Goal: Task Accomplishment & Management: Manage account settings

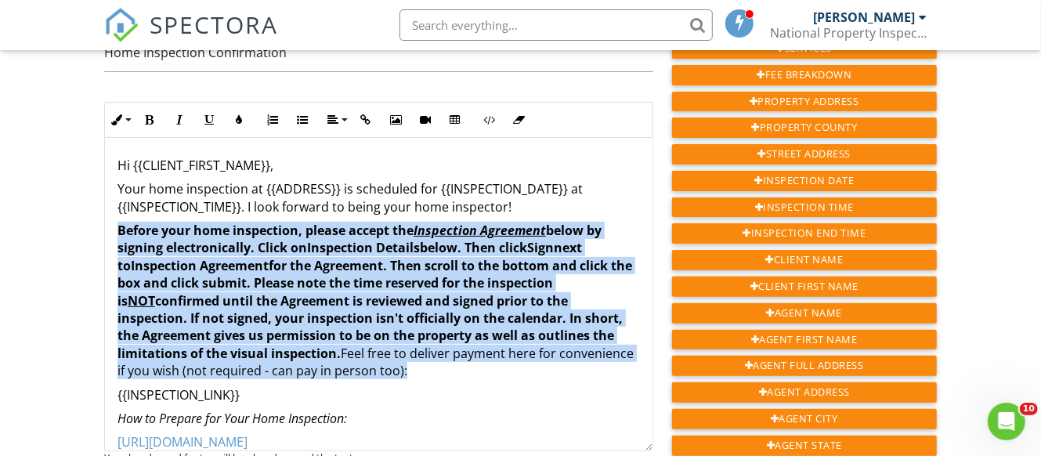
drag, startPoint x: 118, startPoint y: 214, endPoint x: 489, endPoint y: 361, distance: 398.6
click at [489, 361] on p "Before your home inspection, please accept the Inspection Agreement below by si…" at bounding box center [378, 301] width 522 height 158
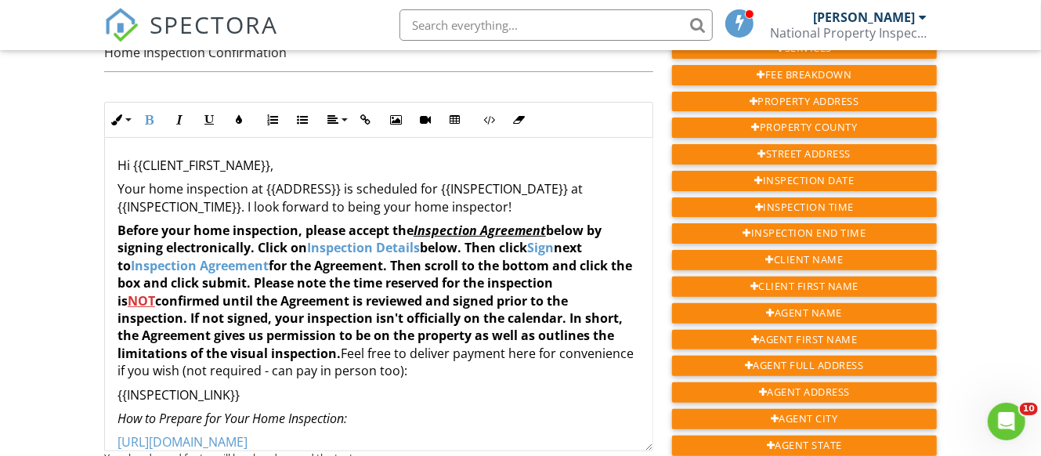
click at [296, 222] on strong "Before your home inspection, please accept the Inspection Agreement below by si…" at bounding box center [374, 292] width 515 height 140
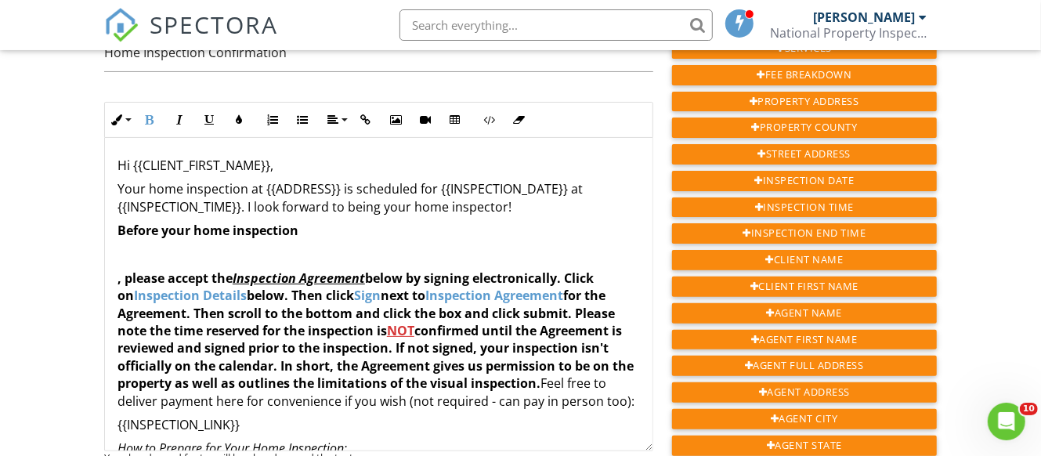
click at [306, 222] on p "Before your home inspection" at bounding box center [378, 230] width 522 height 17
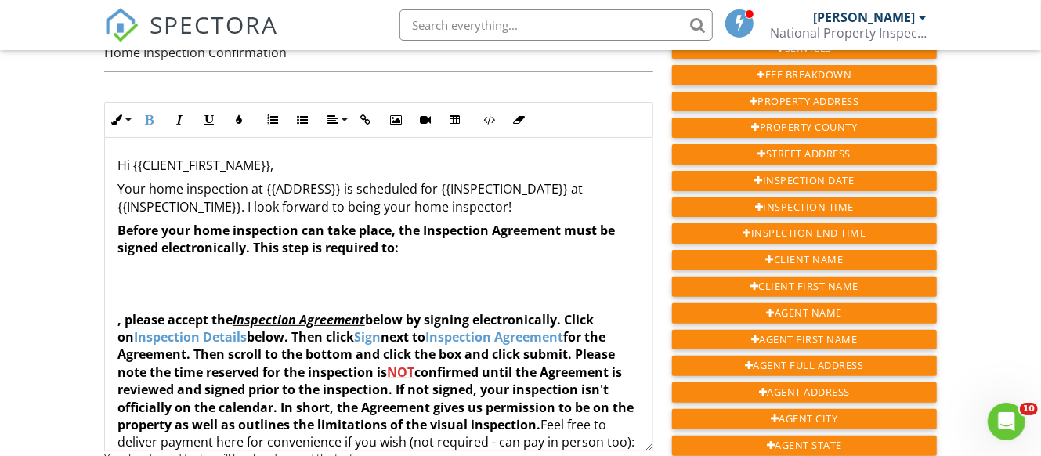
click at [428, 233] on p "Before your home inspection can take place, the Inspection Agreement must be si…" at bounding box center [378, 239] width 522 height 35
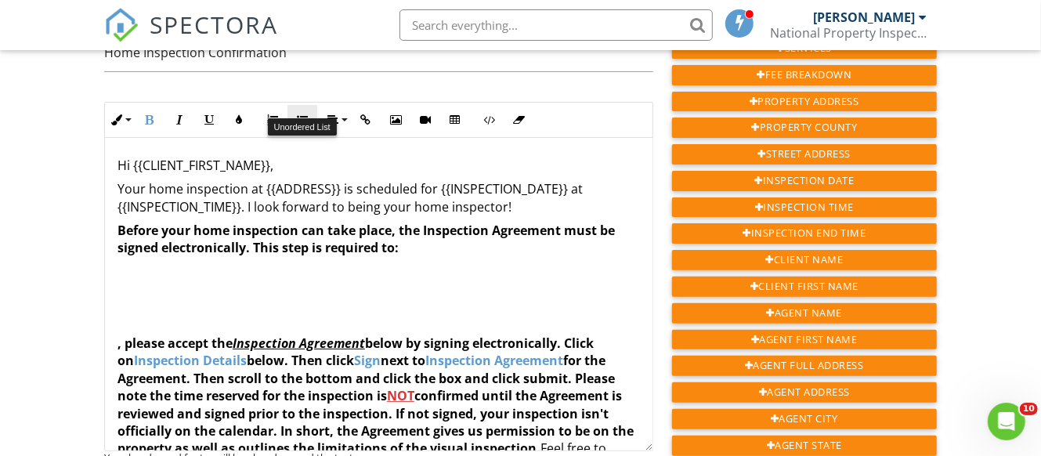
click at [305, 114] on icon "button" at bounding box center [302, 119] width 11 height 11
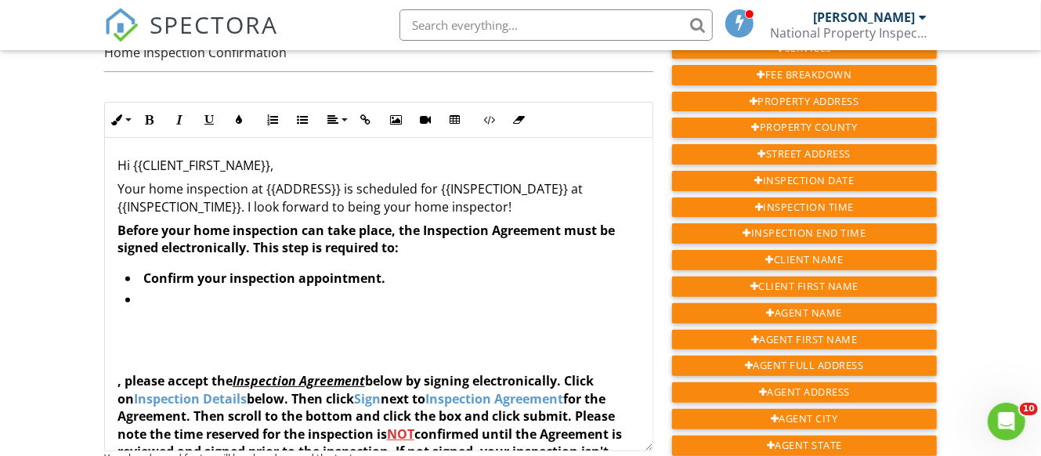
click at [229, 291] on li "​ ​ ​ ​ ​" at bounding box center [382, 301] width 515 height 21
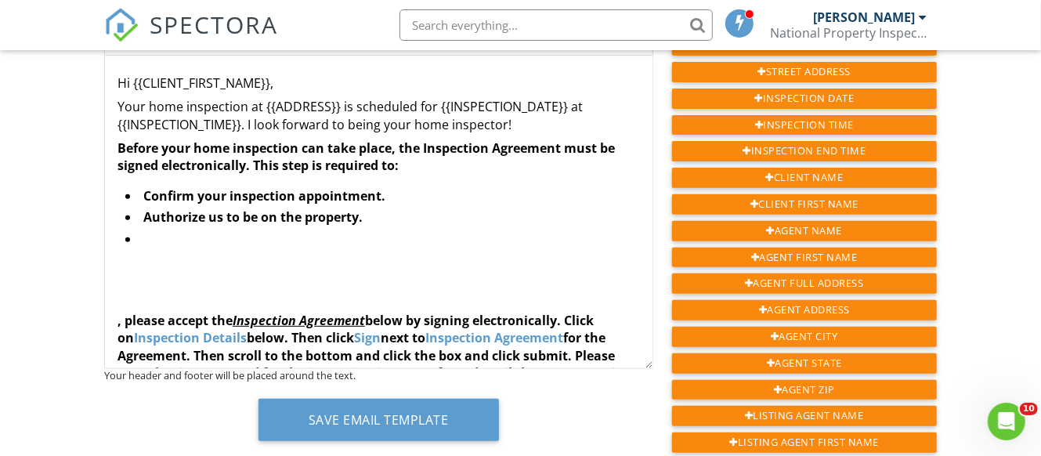
click at [235, 231] on li "​ ​ ​ ​ ​" at bounding box center [382, 240] width 515 height 21
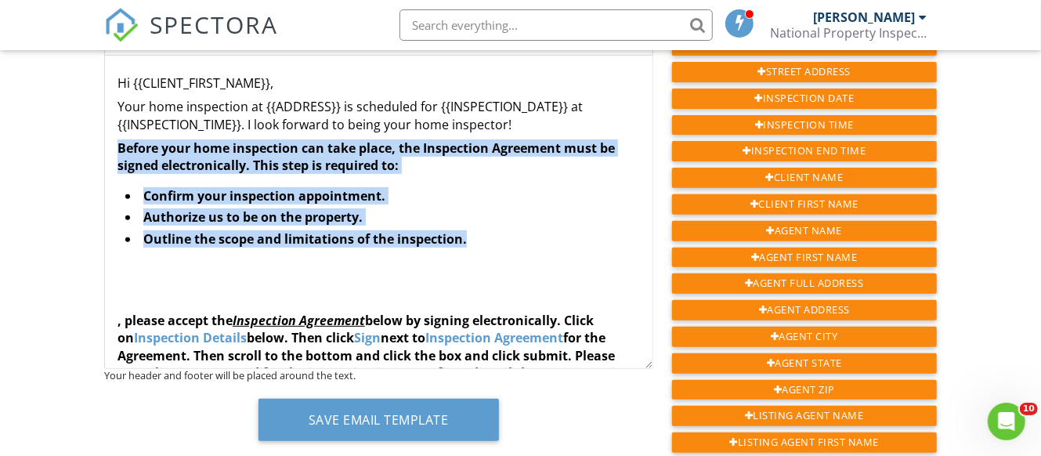
drag, startPoint x: 461, startPoint y: 222, endPoint x: 106, endPoint y: 131, distance: 367.2
click at [106, 131] on div "Hi {{CLIENT_FIRST_NAME}}, Your home inspection at {{ADDRESS}} is scheduled for …" at bounding box center [378, 397] width 547 height 682
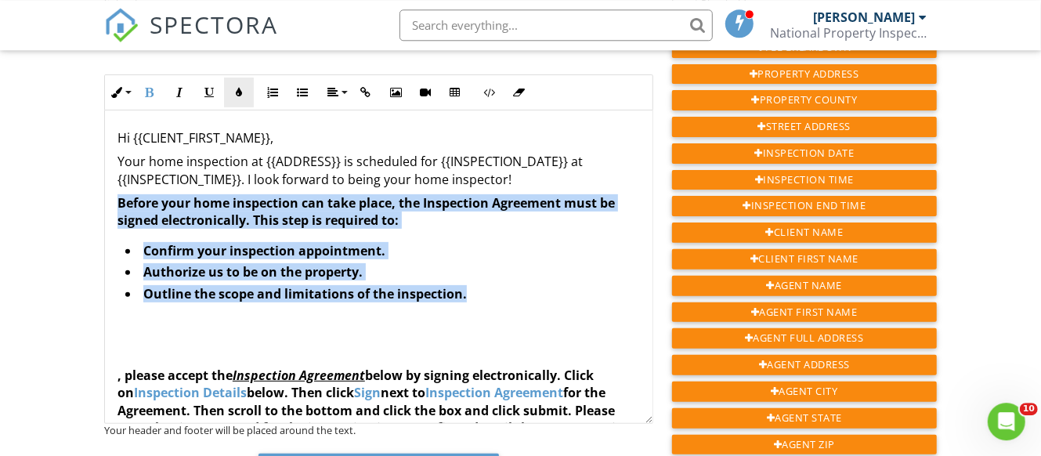
scroll to position [164, 0]
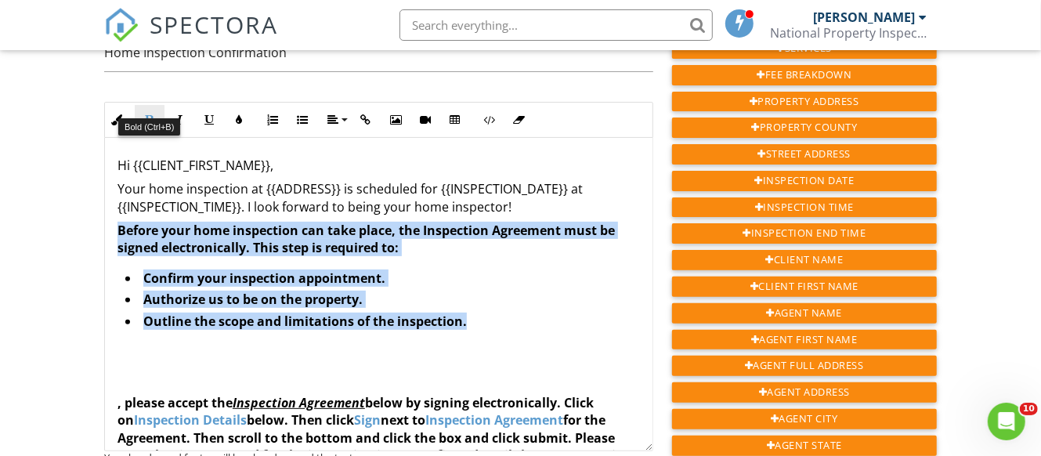
click at [153, 114] on icon "button" at bounding box center [149, 119] width 11 height 11
drag, startPoint x: 463, startPoint y: 301, endPoint x: 102, endPoint y: 217, distance: 370.6
click at [145, 114] on icon "button" at bounding box center [149, 119] width 11 height 11
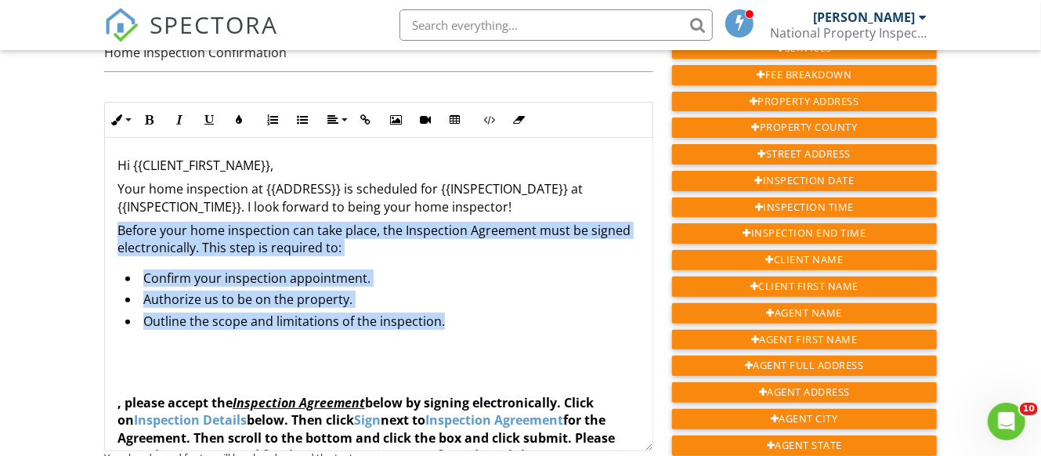
click at [262, 229] on p "Before your home inspection can take place, the Inspection Agreement must be si…" at bounding box center [378, 239] width 522 height 35
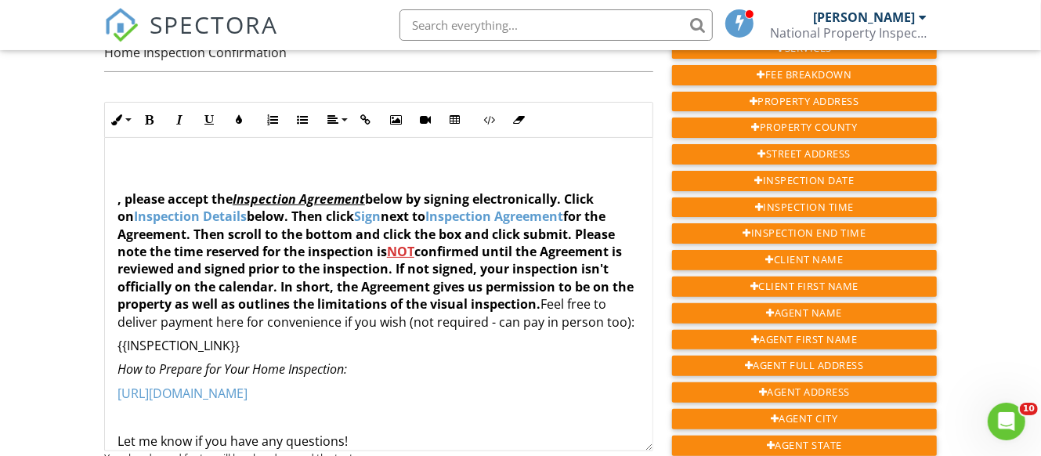
scroll to position [102, 0]
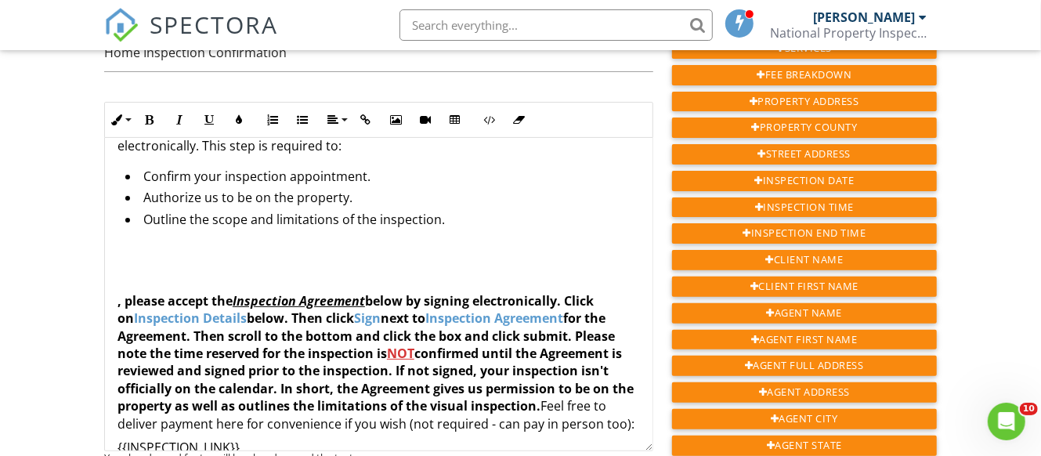
click at [446, 211] on li "Outline the scope and limitations of the inspection.​​​​" at bounding box center [382, 221] width 515 height 21
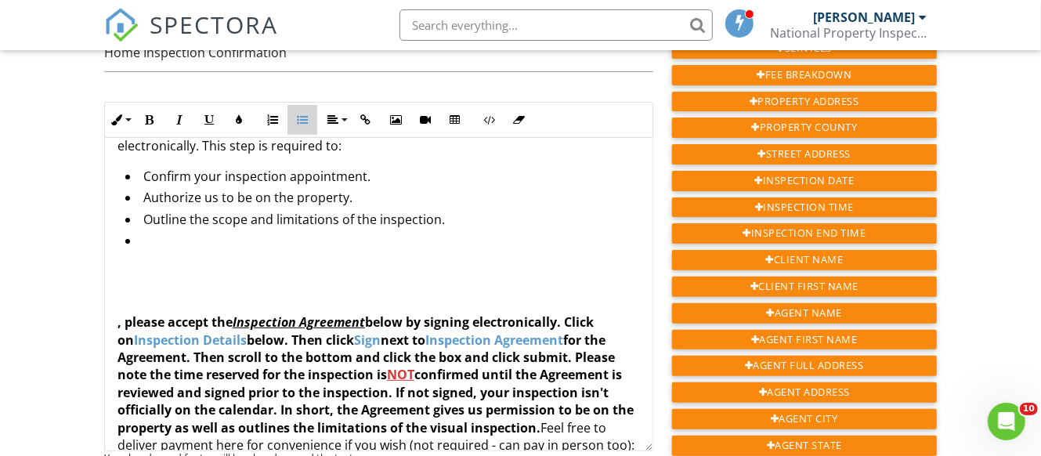
click at [299, 114] on icon "button" at bounding box center [302, 119] width 11 height 11
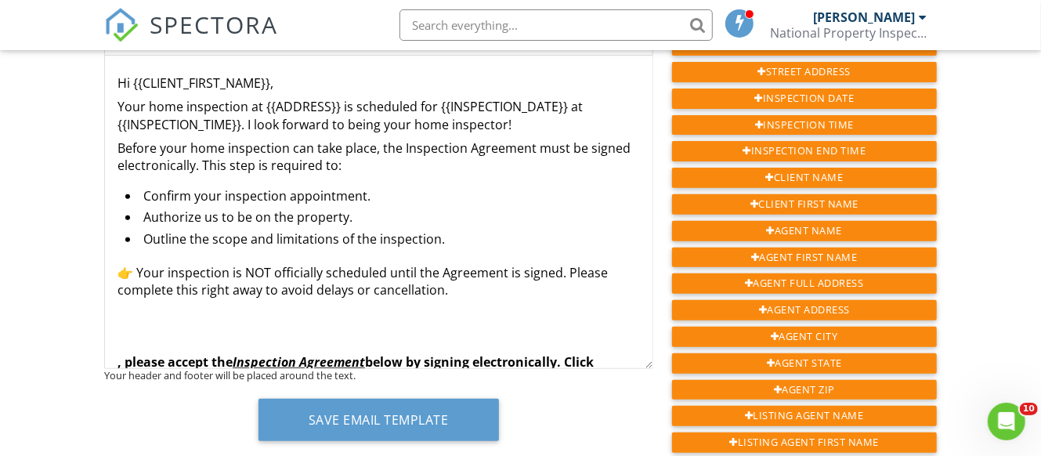
scroll to position [0, 0]
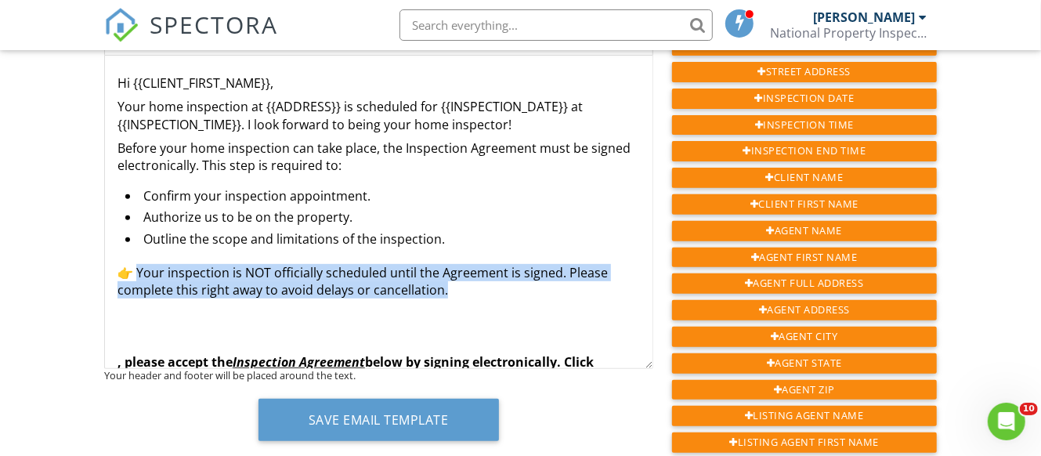
drag, startPoint x: 445, startPoint y: 275, endPoint x: 140, endPoint y: 253, distance: 305.4
click at [140, 264] on p "👉 Your inspection is NOT officially scheduled until the Agreement is signed. Pl…" at bounding box center [378, 281] width 522 height 35
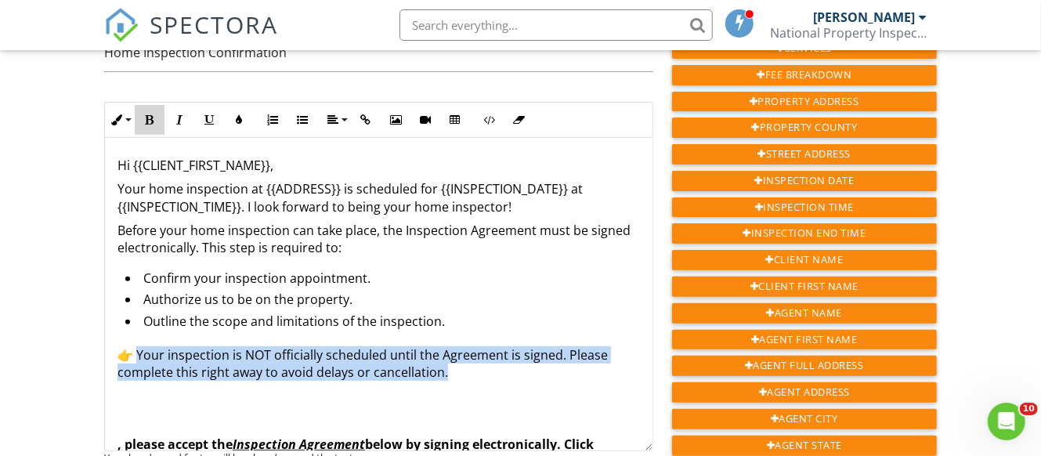
click at [149, 114] on icon "button" at bounding box center [149, 119] width 11 height 11
drag, startPoint x: 464, startPoint y: 364, endPoint x: 139, endPoint y: 338, distance: 326.1
click at [139, 346] on p "👉 Your inspection is NOT officially scheduled until the Agreement is signed. Pl…" at bounding box center [378, 363] width 522 height 35
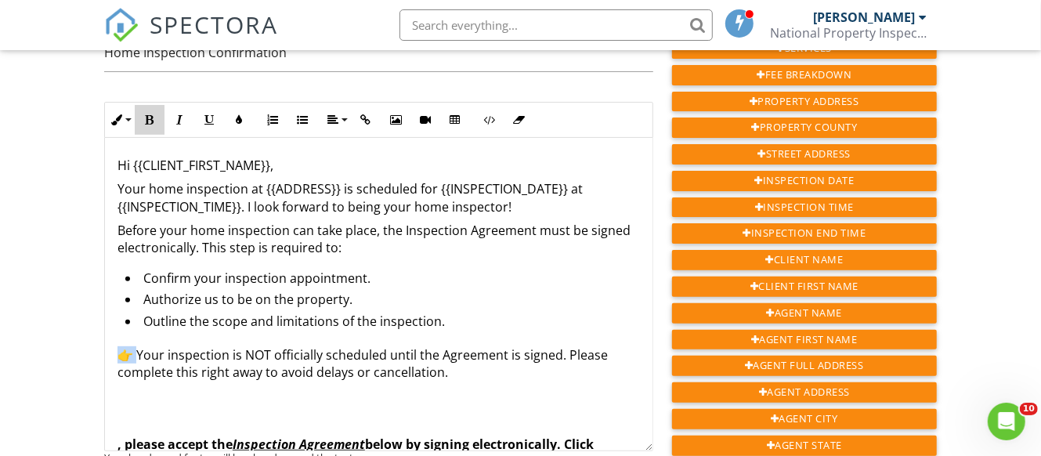
click at [150, 114] on icon "button" at bounding box center [149, 119] width 11 height 11
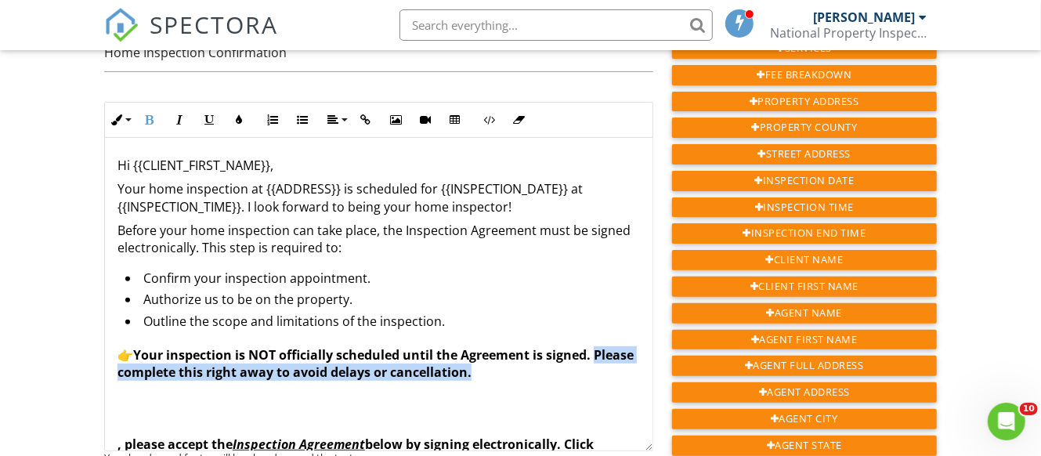
drag, startPoint x: 118, startPoint y: 359, endPoint x: 525, endPoint y: 359, distance: 407.2
click at [525, 359] on p "👉 Your inspection is NOT officially scheduled until the Agreement is signed. Pl…" at bounding box center [378, 363] width 522 height 35
click at [151, 114] on icon "button" at bounding box center [149, 119] width 11 height 11
drag, startPoint x: 522, startPoint y: 362, endPoint x: 117, endPoint y: 363, distance: 404.9
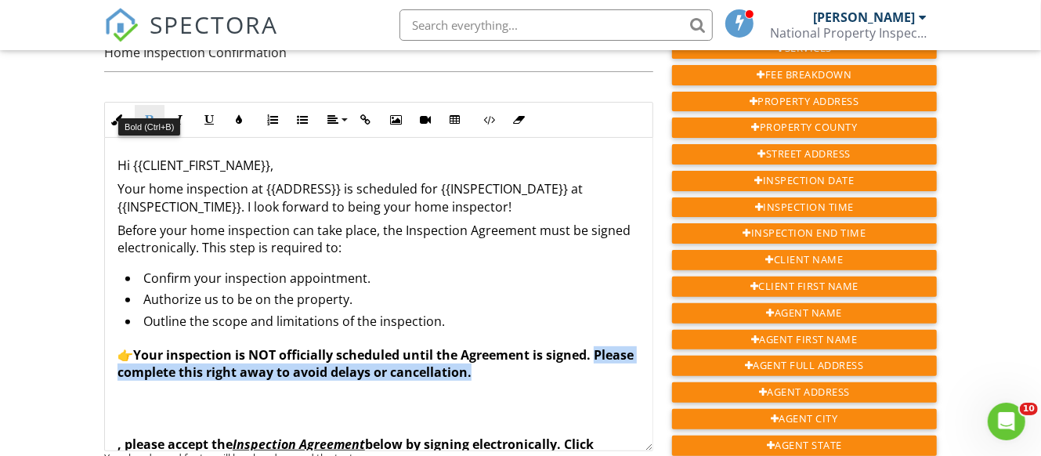
click at [146, 111] on button "Bold" at bounding box center [150, 120] width 30 height 30
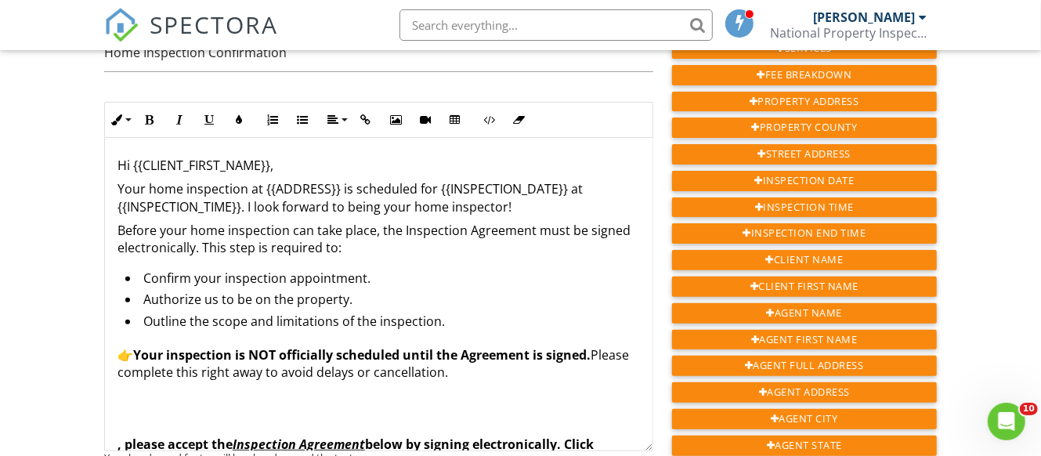
click at [490, 359] on p "👉 Your inspection is NOT officially scheduled until the Agreement is signed. Pl…" at bounding box center [378, 363] width 522 height 35
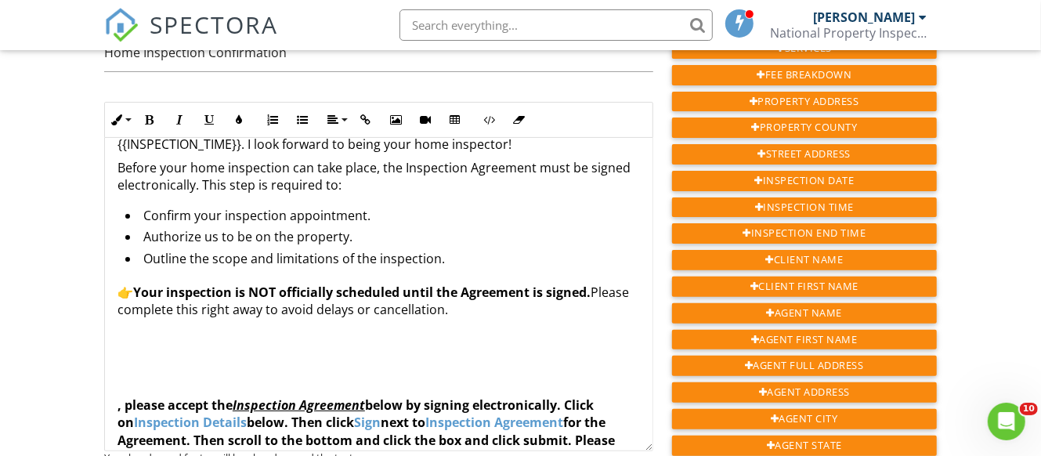
scroll to position [102, 0]
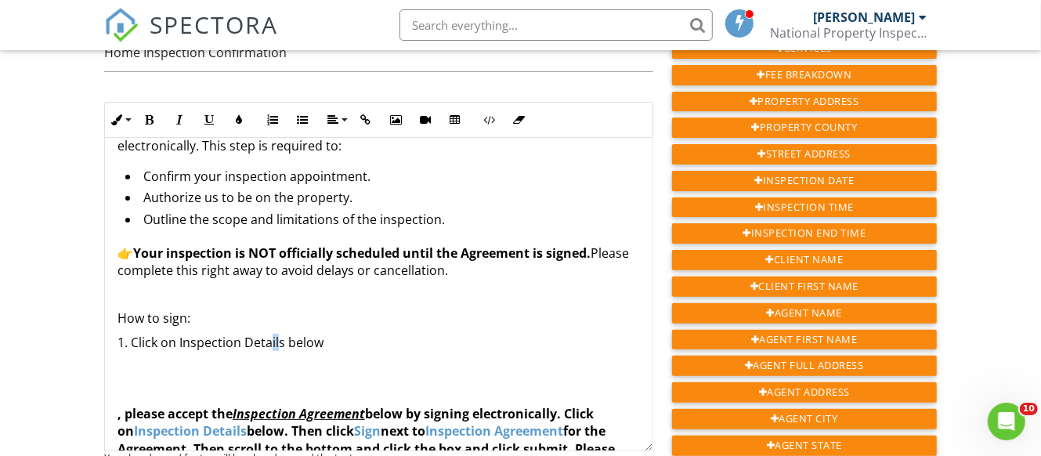
drag, startPoint x: 280, startPoint y: 327, endPoint x: 273, endPoint y: 326, distance: 7.9
click at [273, 334] on p "1. Click on Inspection Details below ​ ​" at bounding box center [378, 342] width 522 height 17
drag, startPoint x: 280, startPoint y: 325, endPoint x: 181, endPoint y: 323, distance: 99.5
click at [181, 334] on p "1. Click on Inspection Details below ​ ​" at bounding box center [378, 342] width 522 height 17
click at [178, 114] on icon "button" at bounding box center [179, 119] width 11 height 11
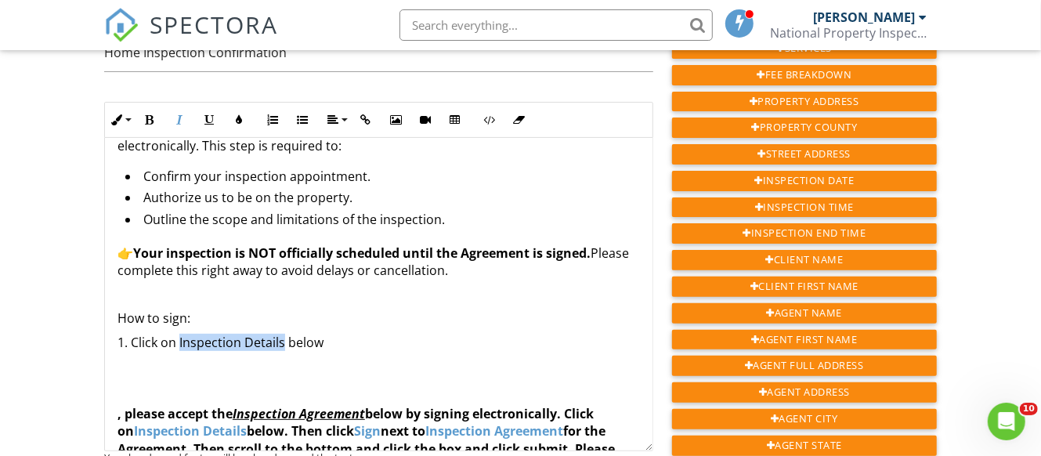
drag, startPoint x: 283, startPoint y: 327, endPoint x: 179, endPoint y: 330, distance: 104.2
click at [179, 334] on p "1. Click on Inspection Details below ​" at bounding box center [378, 342] width 522 height 17
click at [182, 110] on button "Italic" at bounding box center [179, 120] width 30 height 30
click at [239, 114] on icon "button" at bounding box center [238, 119] width 11 height 11
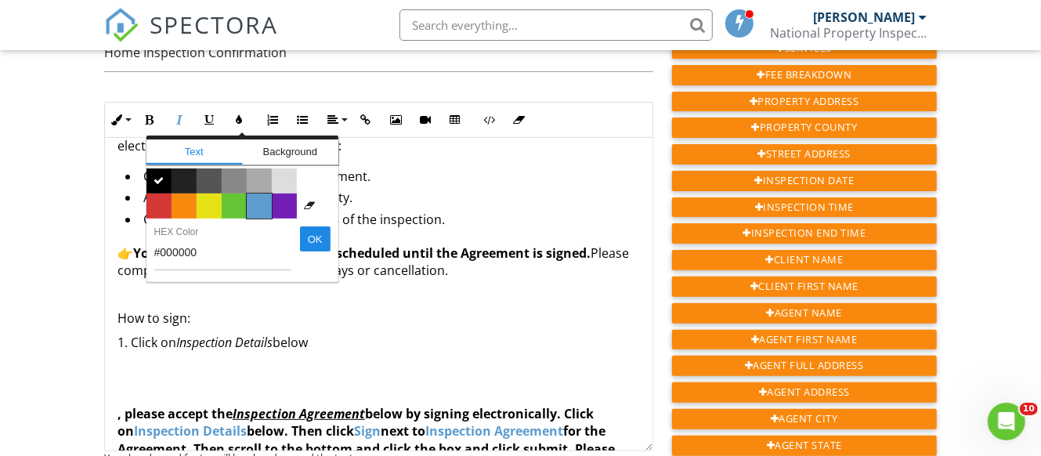
click at [258, 194] on span "Color #5c9ccf" at bounding box center [259, 205] width 25 height 25
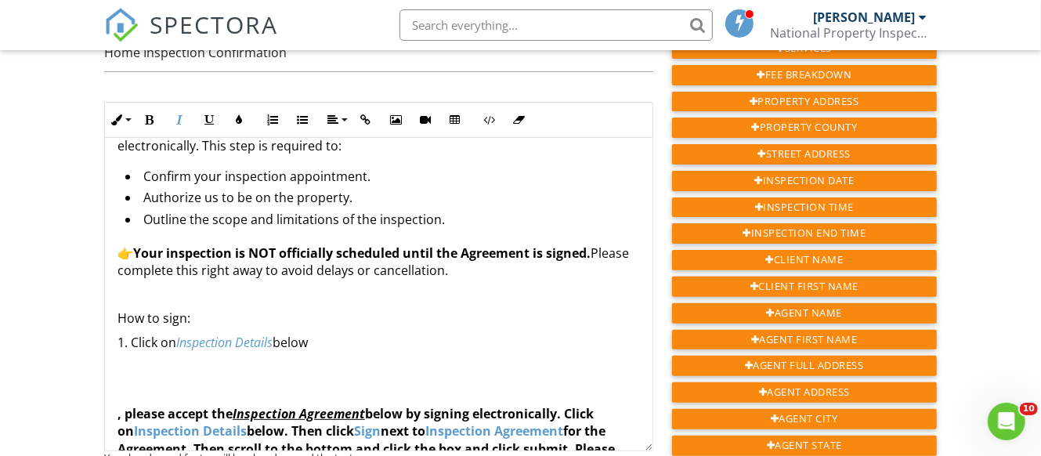
click at [344, 334] on p "1. Click on Inspection Details below" at bounding box center [378, 342] width 522 height 17
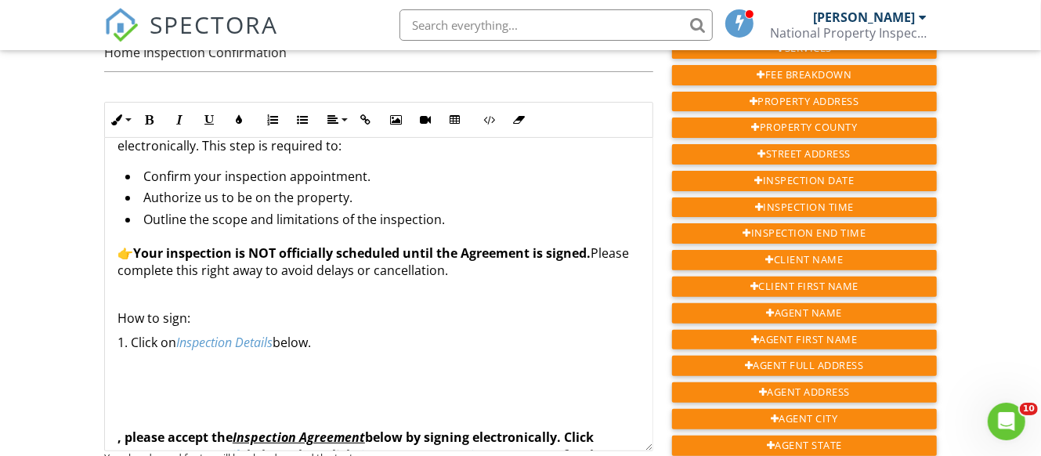
click at [182, 357] on p at bounding box center [378, 365] width 522 height 17
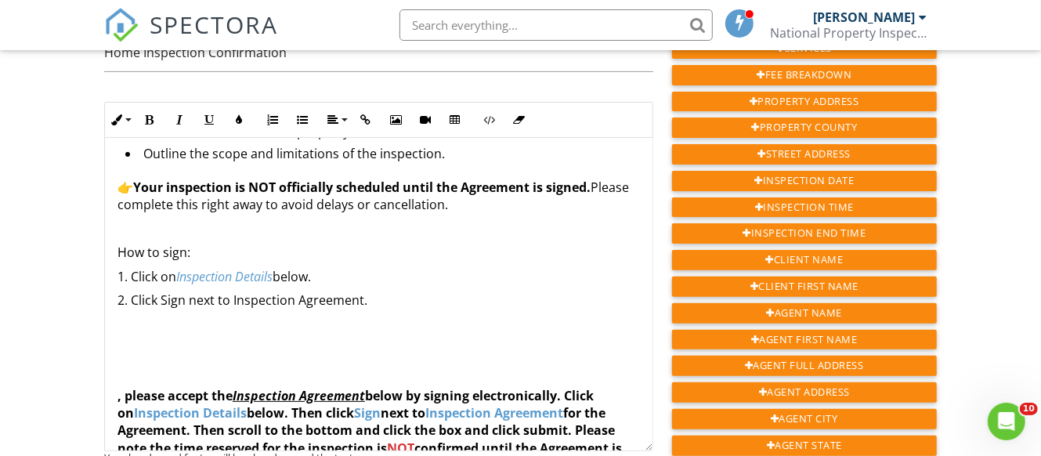
scroll to position [204, 0]
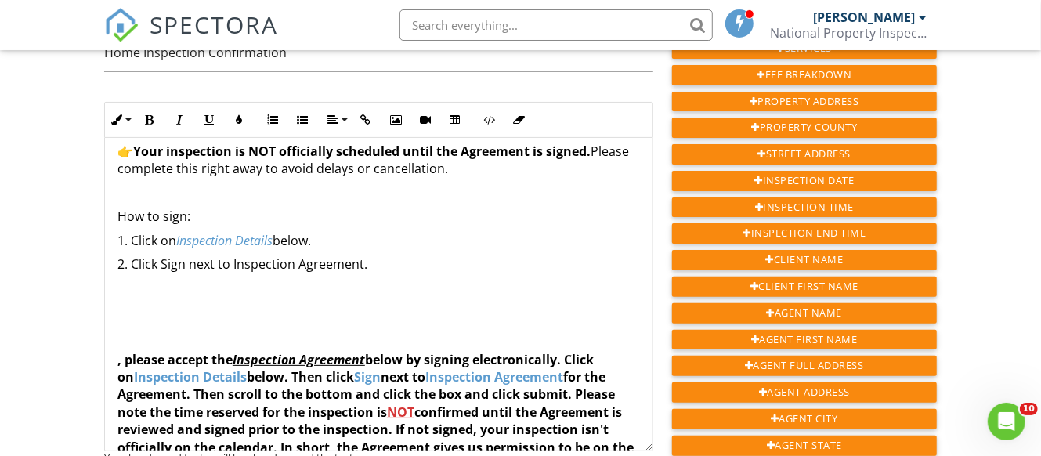
click at [171, 279] on p at bounding box center [378, 287] width 522 height 17
click at [175, 255] on p "2. Click Sign next to Inspection Agreement." at bounding box center [378, 263] width 522 height 17
click at [182, 114] on icon "button" at bounding box center [179, 119] width 11 height 11
click at [235, 114] on icon "button" at bounding box center [238, 119] width 11 height 11
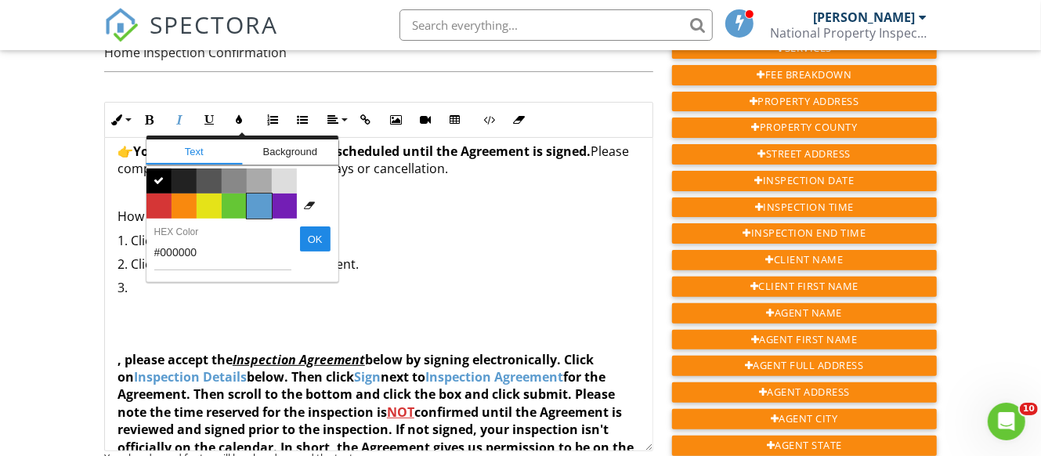
click at [257, 193] on span "Color #5c9ccf" at bounding box center [259, 205] width 25 height 25
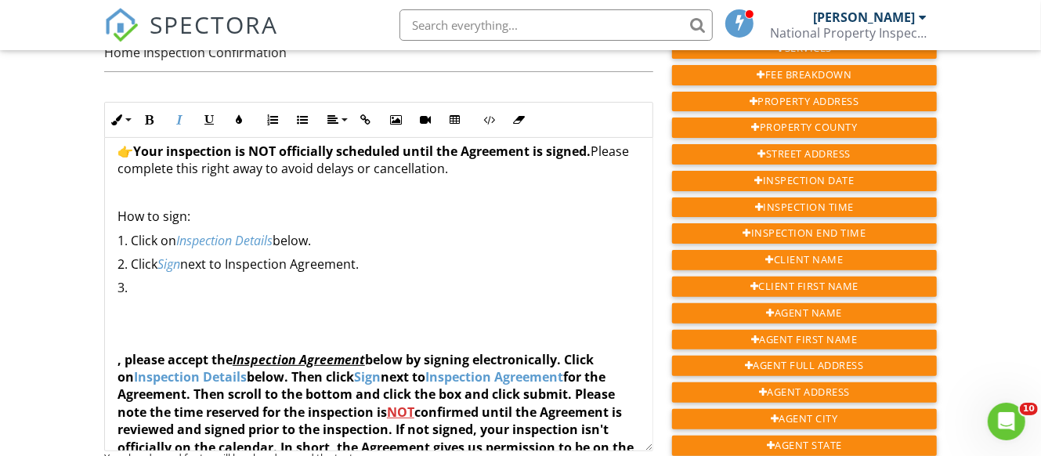
click at [280, 279] on p "3." at bounding box center [378, 287] width 522 height 17
drag, startPoint x: 213, startPoint y: 271, endPoint x: 215, endPoint y: 287, distance: 15.7
click at [214, 279] on p "3. Scroll down, check the box, and click Submit. ​ ​" at bounding box center [378, 287] width 522 height 17
click at [215, 279] on p "3. C ​ ​ heck the box, and click Submit." at bounding box center [378, 287] width 522 height 17
click at [211, 279] on p "3. C ​ ​ heck the box, and click Submit." at bounding box center [378, 287] width 522 height 17
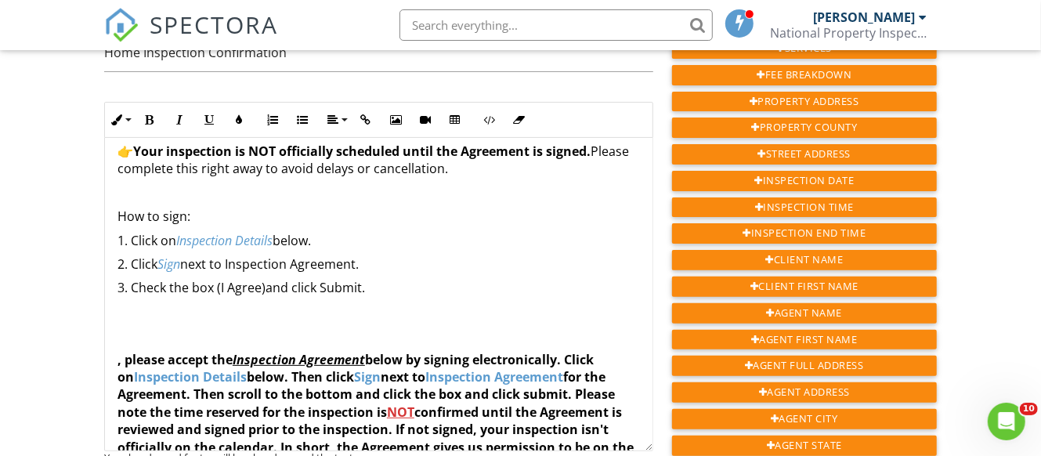
click at [334, 279] on p "3. Check the box (I Agree) ​ ​ and click Submit." at bounding box center [378, 287] width 522 height 17
click at [186, 105] on button "Italic" at bounding box center [179, 120] width 30 height 30
click at [332, 279] on p "3. Check the box (I Agree) ​ and click Submit." at bounding box center [378, 287] width 522 height 17
click at [332, 279] on p "3. Check the box (I Agree) and click Submit." at bounding box center [378, 287] width 522 height 17
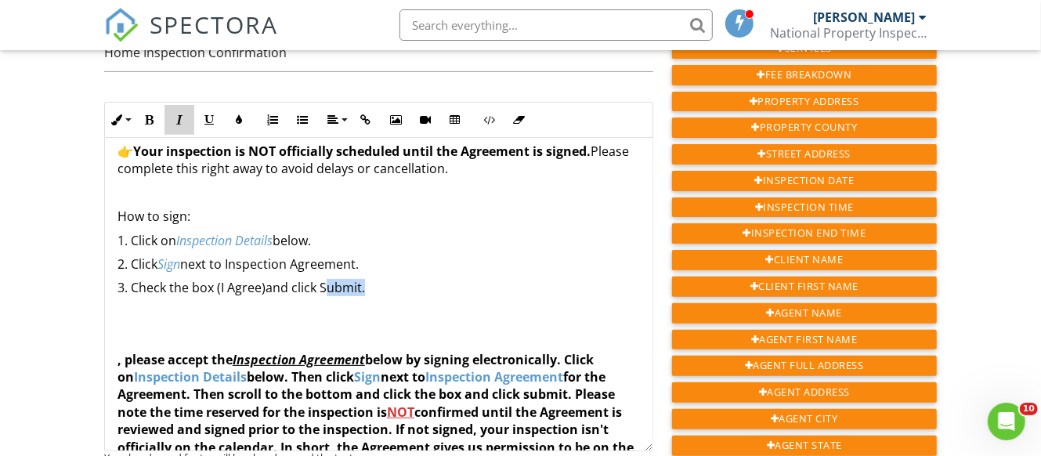
drag, startPoint x: 180, startPoint y: 103, endPoint x: 182, endPoint y: 111, distance: 8.2
click at [180, 114] on icon "button" at bounding box center [179, 119] width 11 height 11
drag, startPoint x: 244, startPoint y: 103, endPoint x: 253, endPoint y: 135, distance: 33.2
click at [242, 114] on icon "button" at bounding box center [238, 119] width 11 height 11
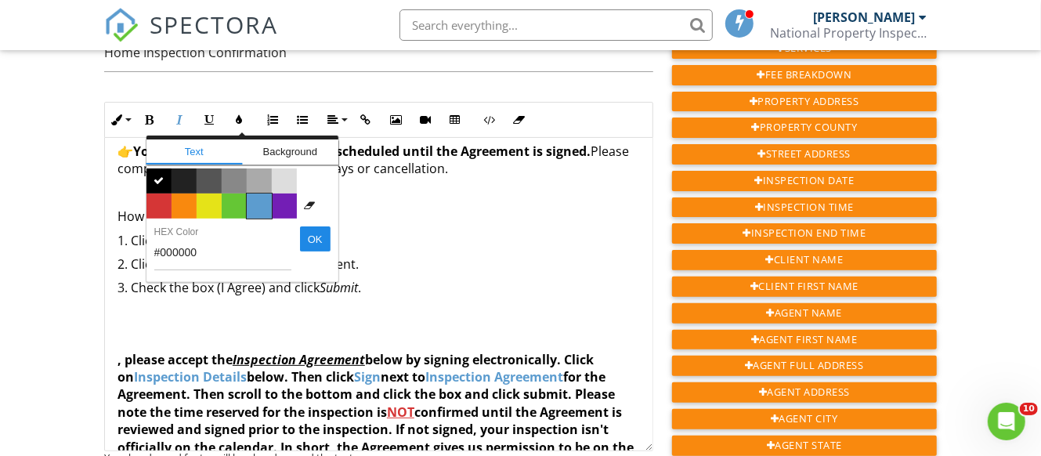
click at [258, 193] on span "Color #5c9ccf" at bounding box center [259, 205] width 25 height 25
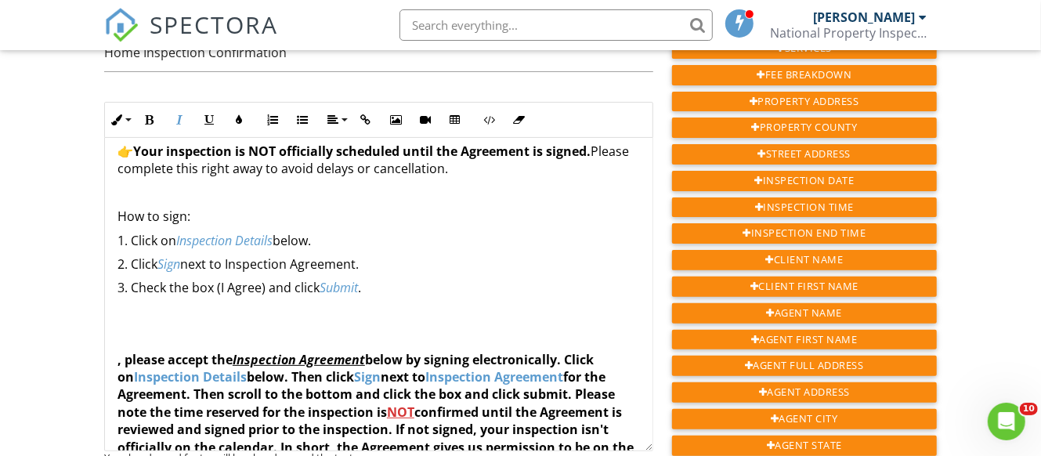
drag, startPoint x: 410, startPoint y: 256, endPoint x: 416, endPoint y: 263, distance: 8.9
click at [413, 258] on div "Hi {{CLIENT_FIRST_NAME}}, Your home inspection at {{ADDRESS}} is scheduled for …" at bounding box center [378, 355] width 547 height 842
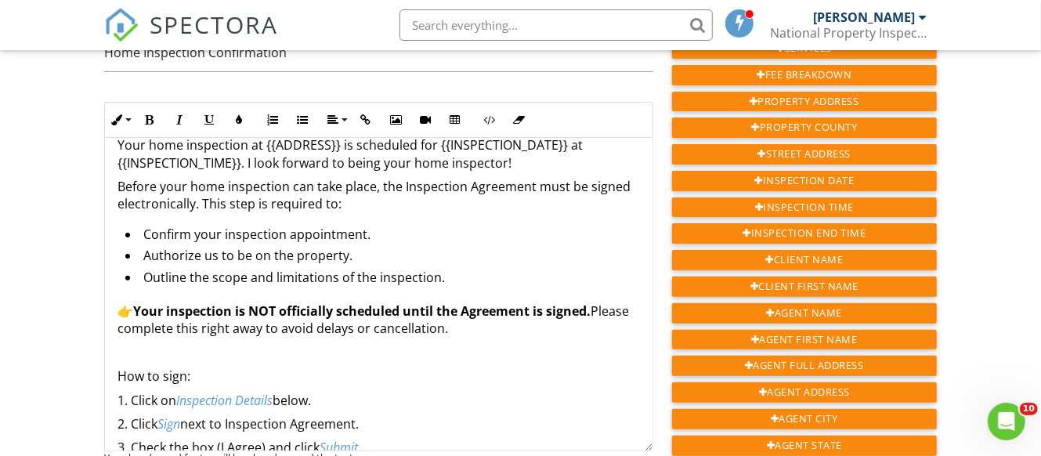
scroll to position [0, 0]
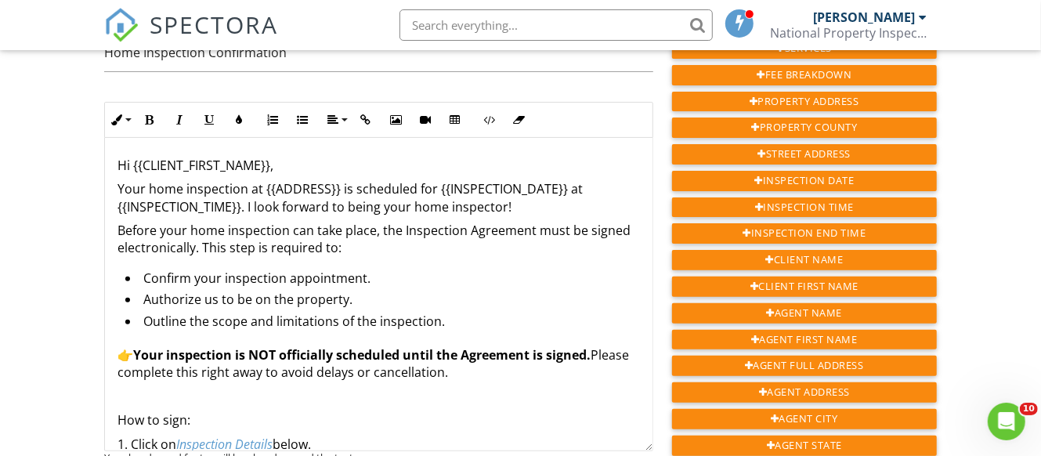
click at [139, 388] on p at bounding box center [378, 396] width 522 height 17
click at [147, 388] on p at bounding box center [378, 396] width 522 height 17
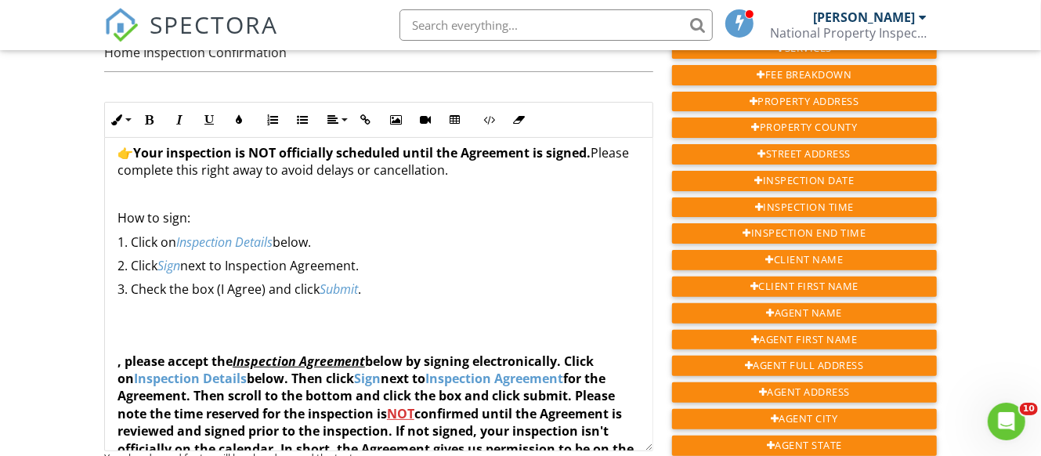
scroll to position [204, 0]
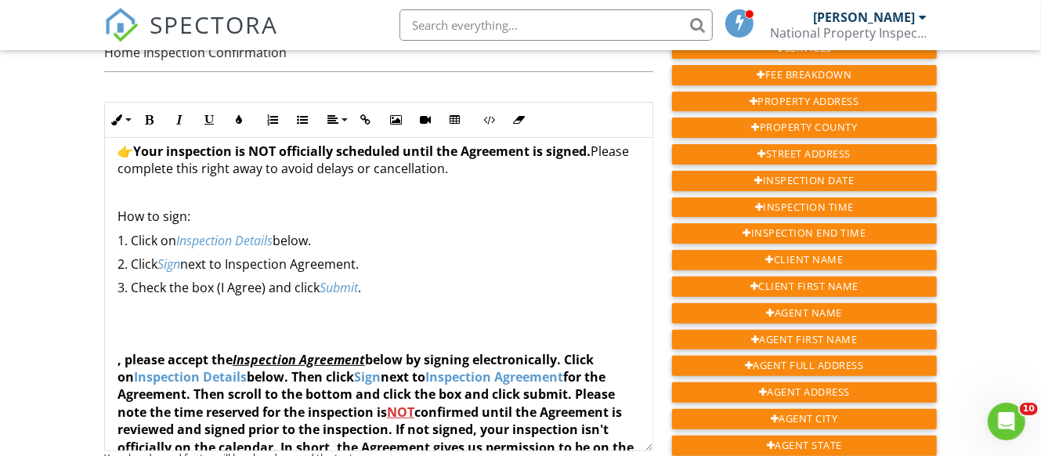
drag, startPoint x: 129, startPoint y: 305, endPoint x: 132, endPoint y: 297, distance: 8.4
click at [132, 297] on div "Hi {{CLIENT_FIRST_NAME}}, Your home inspection at {{ADDRESS}} is scheduled for …" at bounding box center [378, 355] width 547 height 842
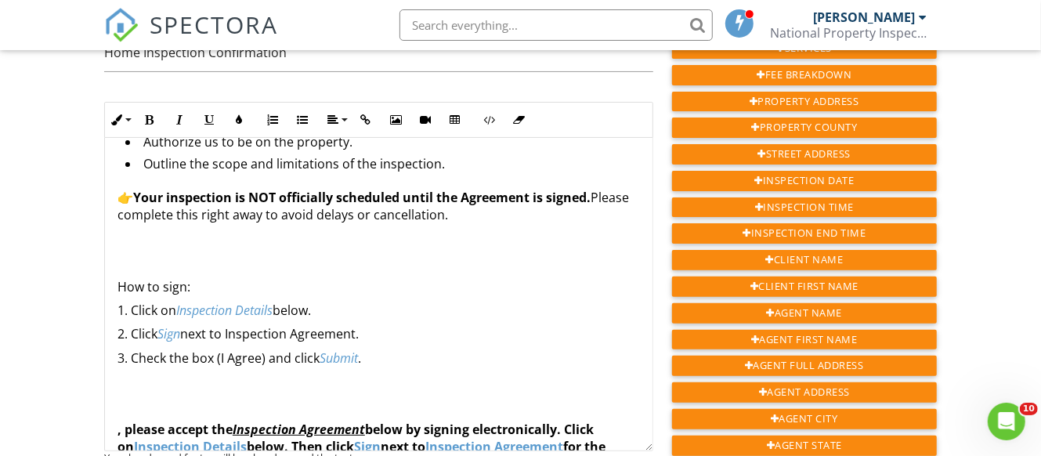
scroll to position [102, 0]
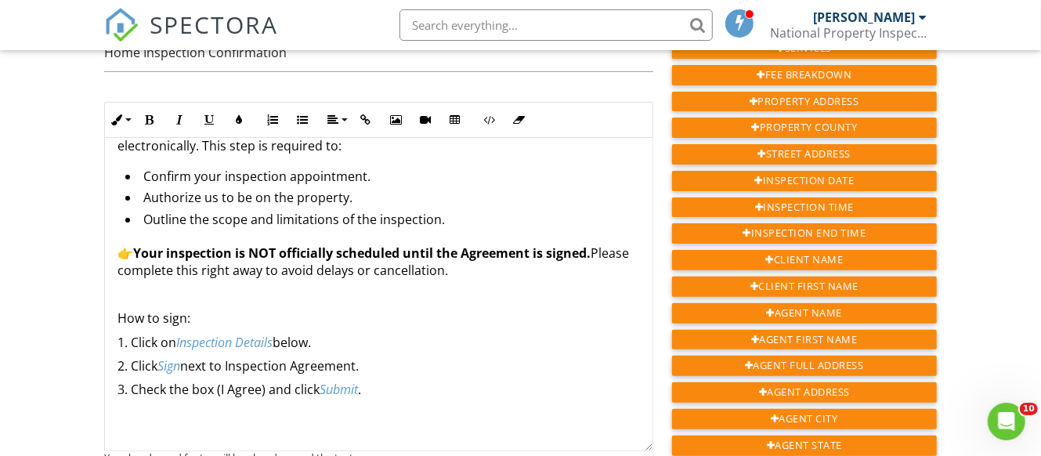
click at [146, 286] on p at bounding box center [378, 294] width 522 height 17
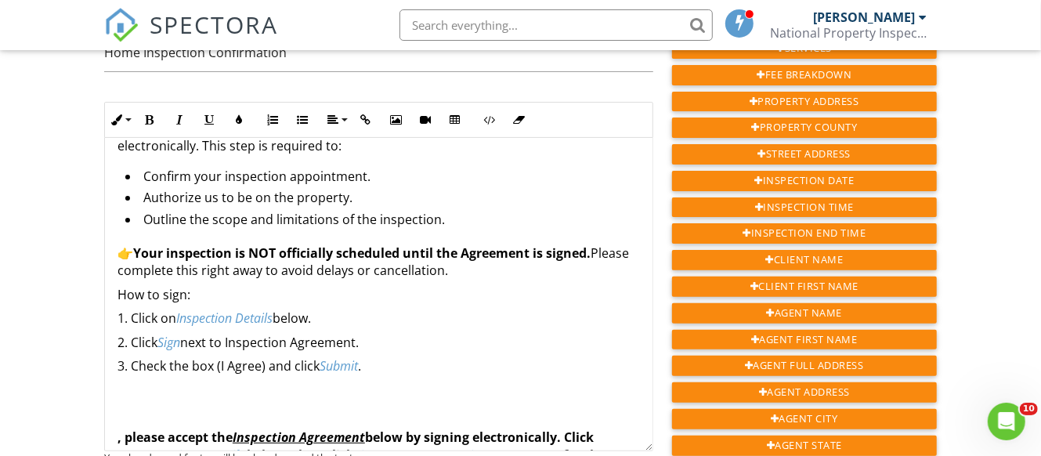
click at [570, 258] on p "👉 Your inspection is NOT officially scheduled until the Agreement is signed. Pl…" at bounding box center [378, 261] width 522 height 35
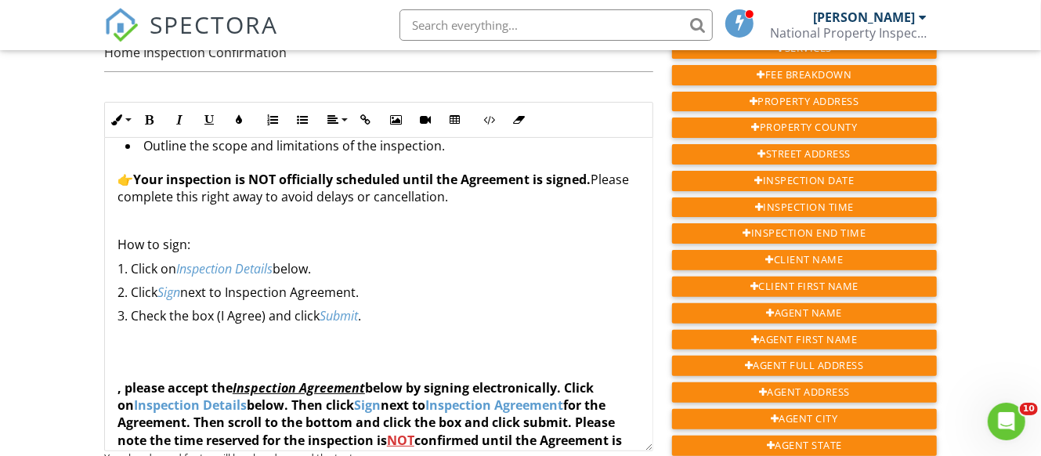
scroll to position [204, 0]
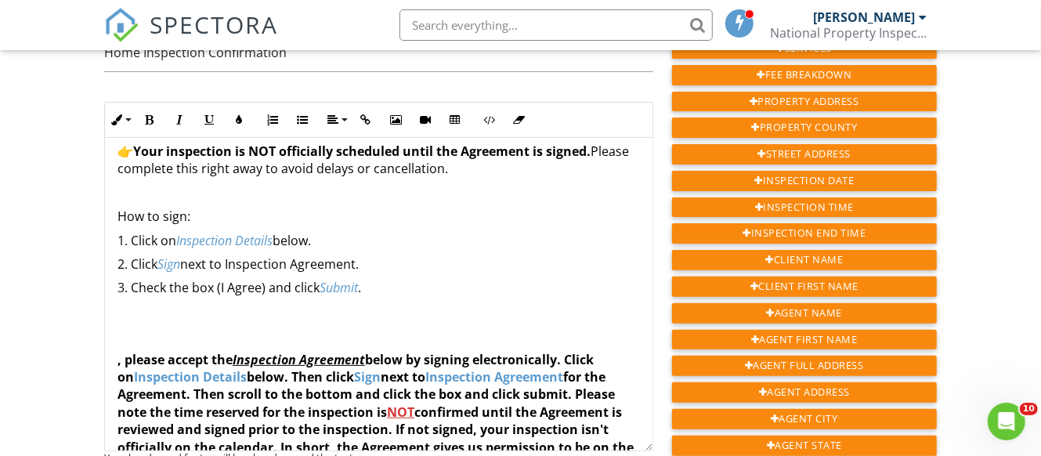
click at [379, 279] on p "3. Check the box (I Agree) and click Submit ." at bounding box center [378, 287] width 522 height 17
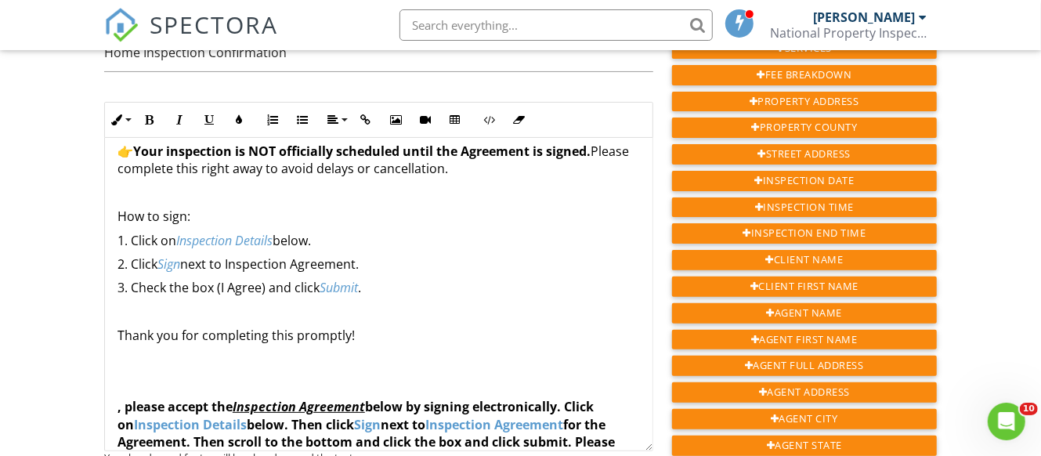
click at [135, 303] on p at bounding box center [378, 311] width 522 height 17
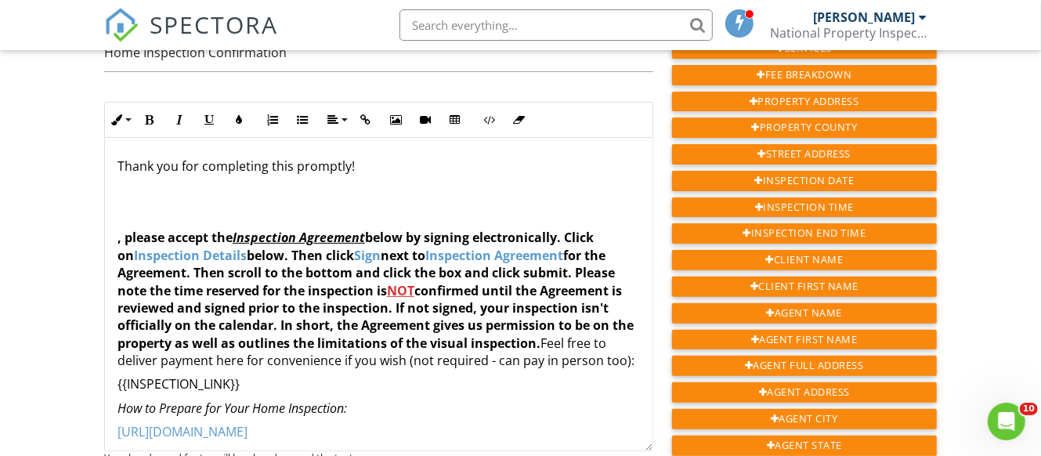
scroll to position [407, 0]
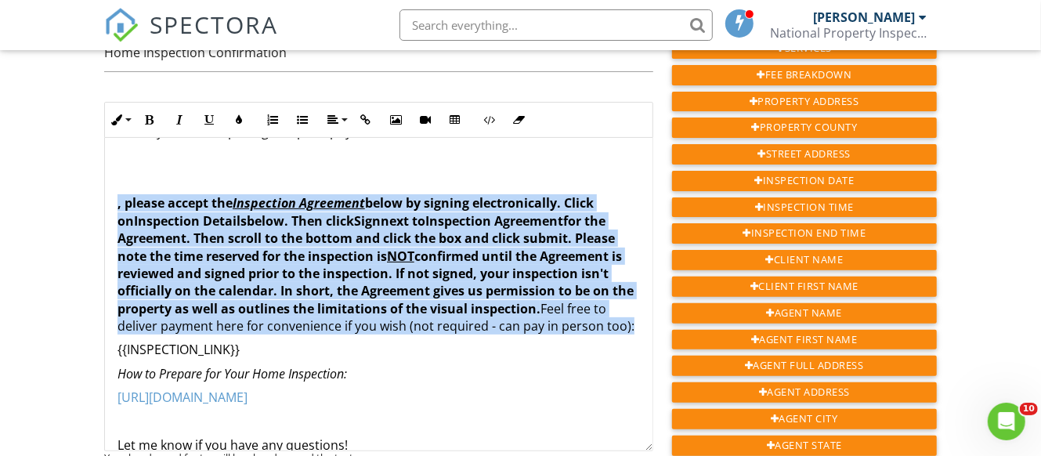
drag, startPoint x: 146, startPoint y: 327, endPoint x: 111, endPoint y: 194, distance: 137.5
click at [111, 194] on div "Hi {{CLIENT_FIRST_NAME}}, Your home inspection at {{ADDRESS}} is scheduled for …" at bounding box center [378, 176] width 547 height 890
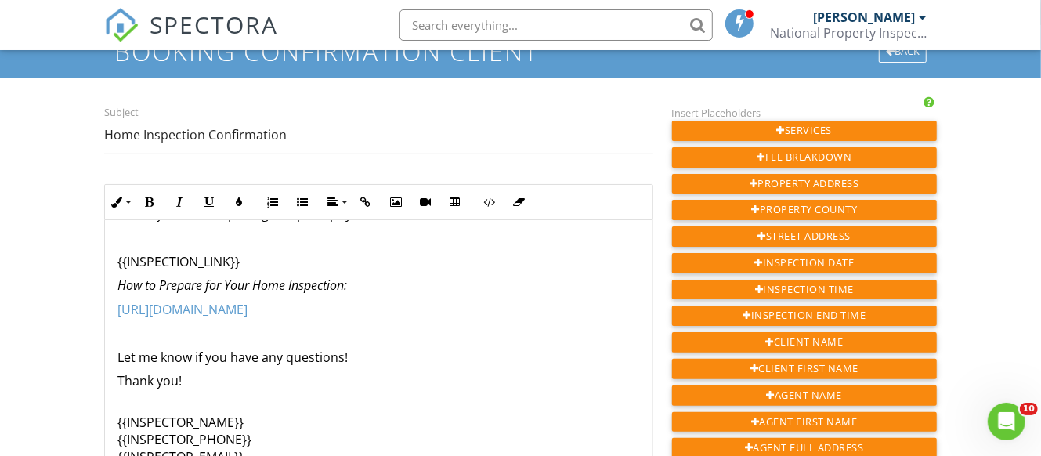
click at [261, 253] on p "{{INSPECTION_LINK}}" at bounding box center [378, 261] width 522 height 17
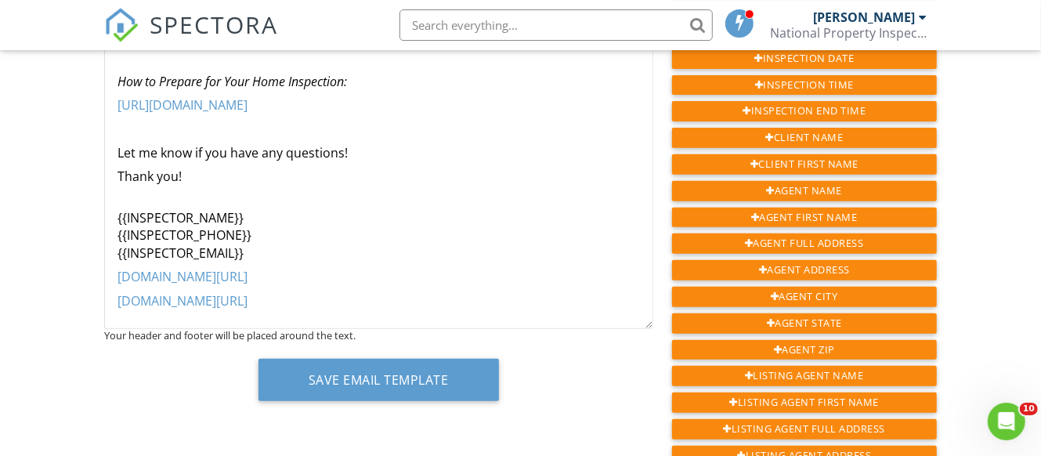
scroll to position [329, 0]
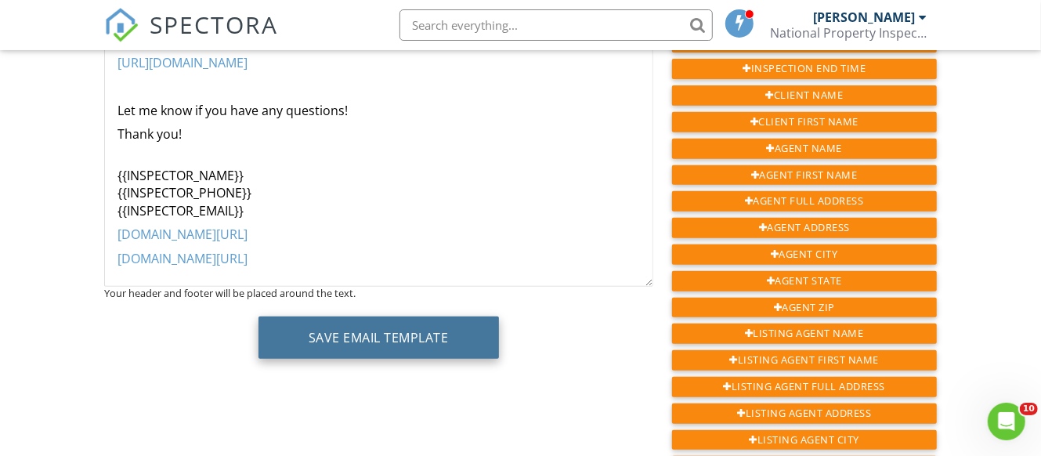
click at [384, 320] on button "Save Email Template" at bounding box center [378, 337] width 240 height 42
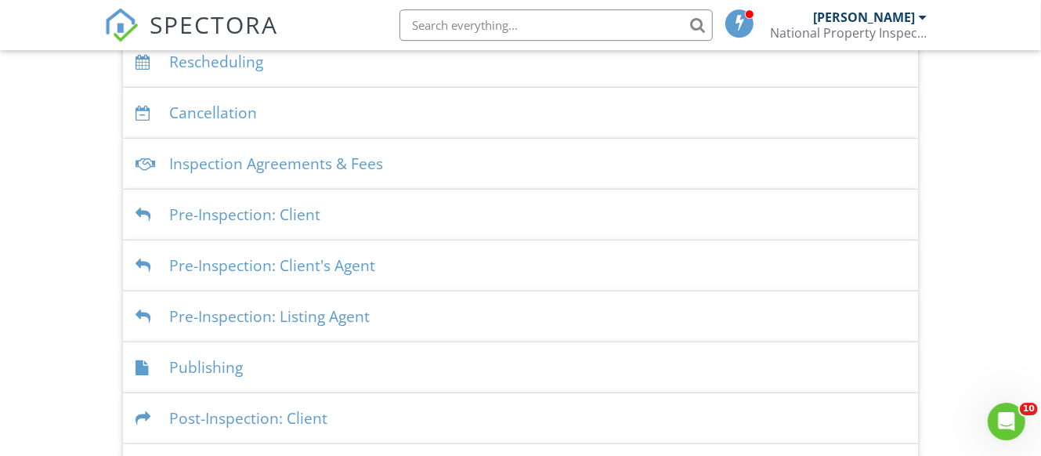
scroll to position [408, 0]
drag, startPoint x: 140, startPoint y: 203, endPoint x: 156, endPoint y: 202, distance: 15.7
click at [139, 207] on div at bounding box center [145, 214] width 21 height 15
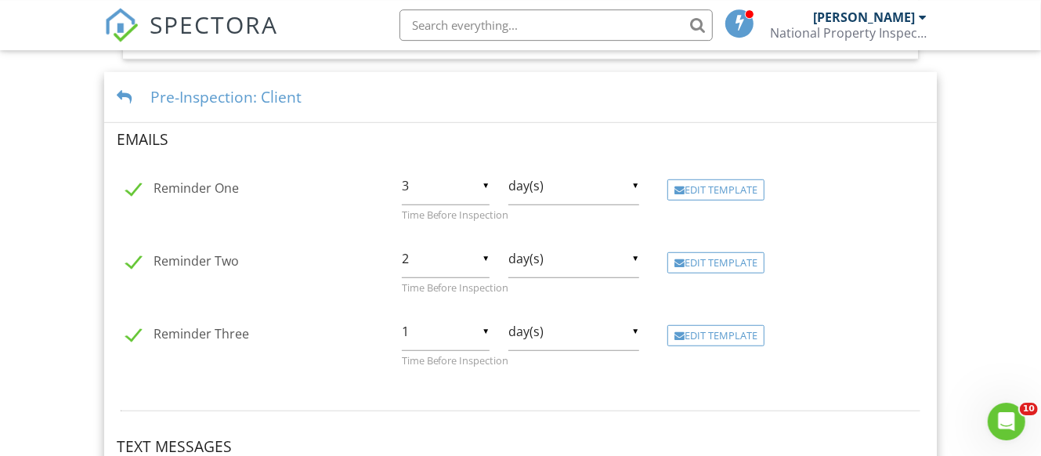
scroll to position [490, 0]
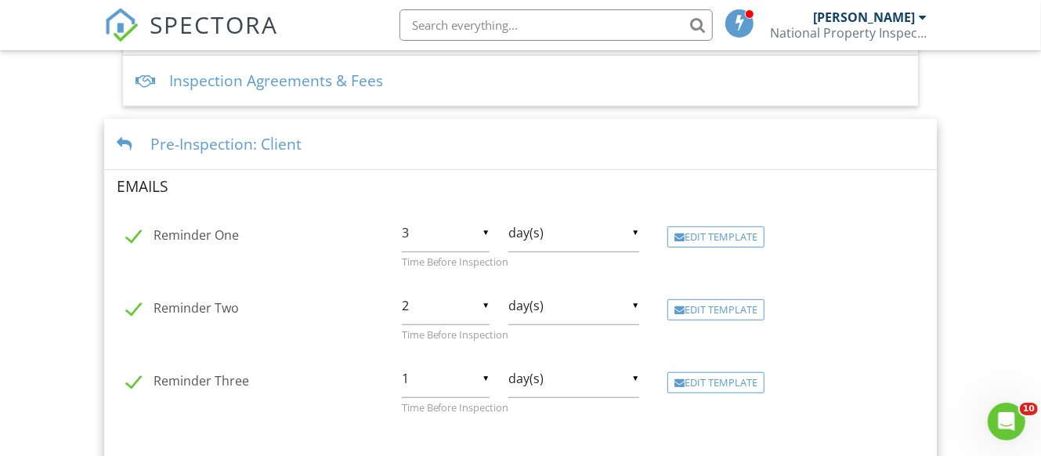
click at [136, 137] on div at bounding box center [127, 144] width 21 height 15
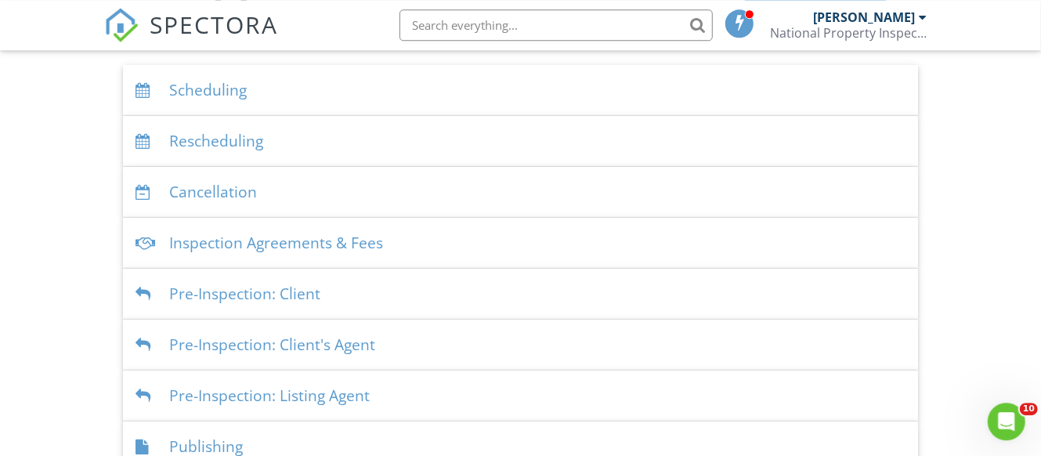
scroll to position [326, 0]
click at [141, 85] on div at bounding box center [145, 92] width 21 height 15
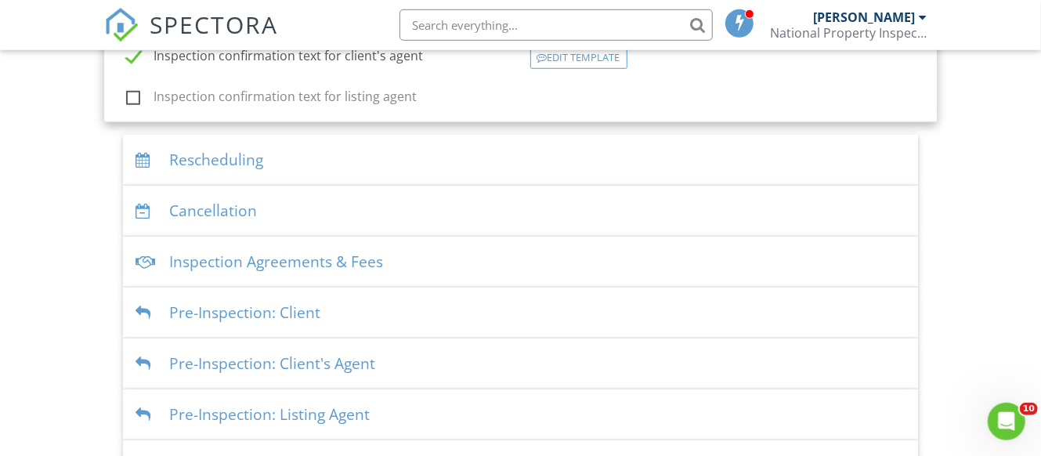
scroll to position [737, 0]
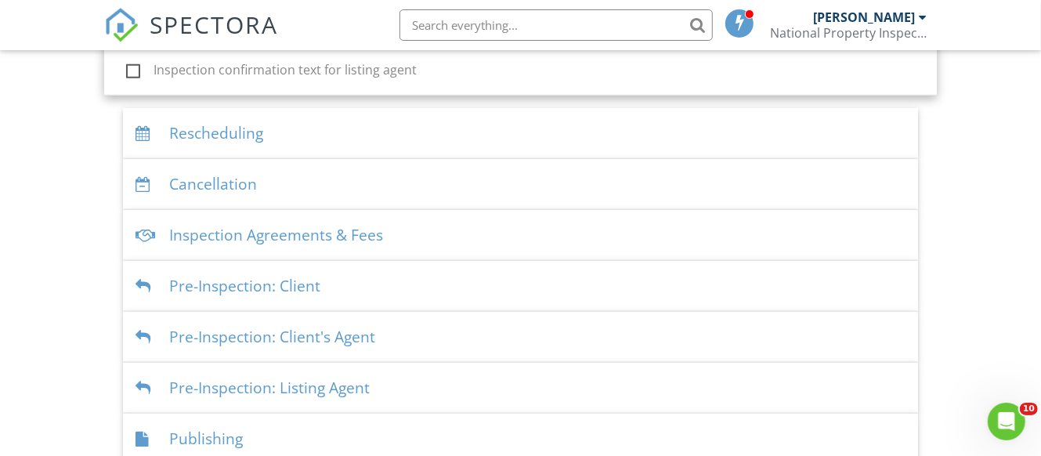
click at [147, 279] on div at bounding box center [145, 286] width 21 height 15
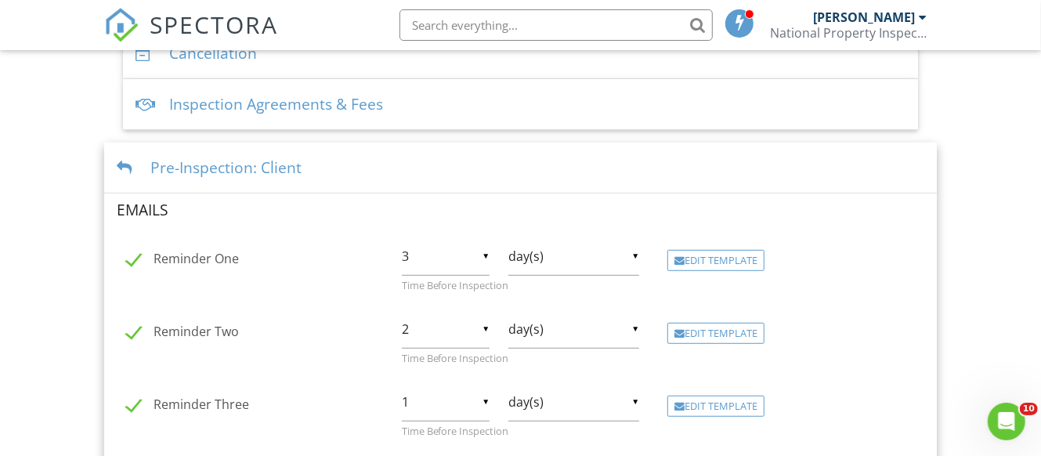
scroll to position [385, 0]
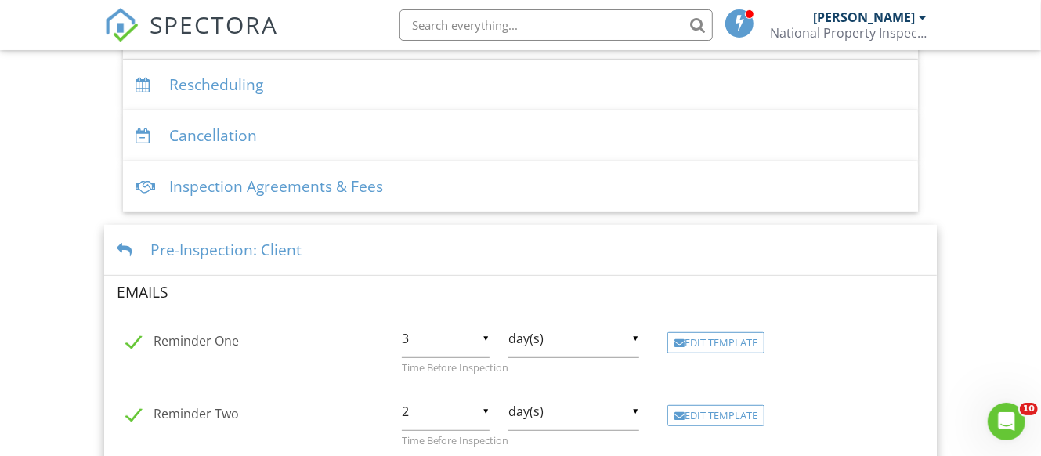
click at [125, 243] on div at bounding box center [127, 250] width 21 height 15
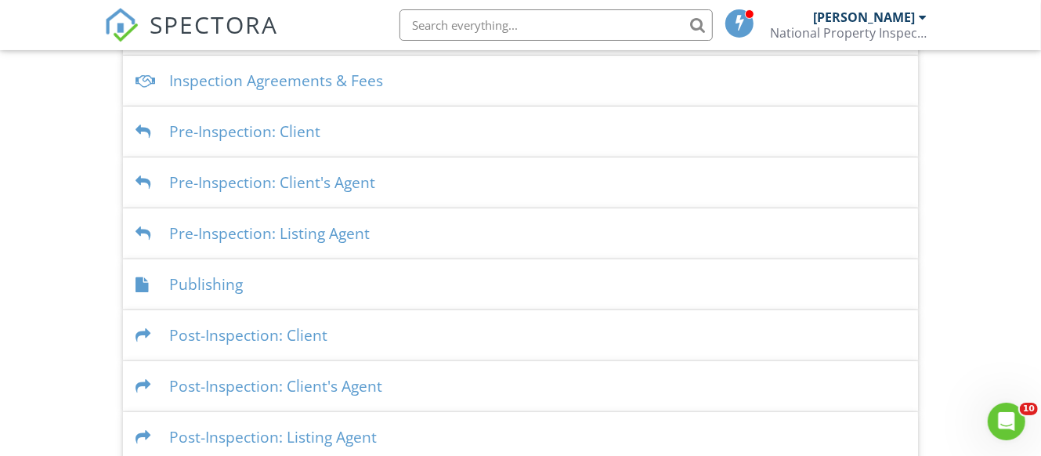
scroll to position [408, 0]
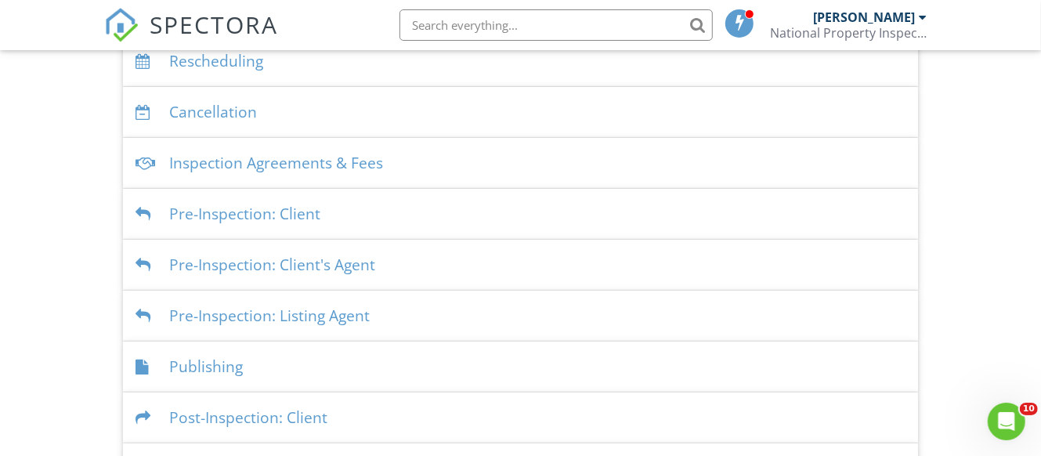
click at [143, 207] on div at bounding box center [145, 214] width 21 height 15
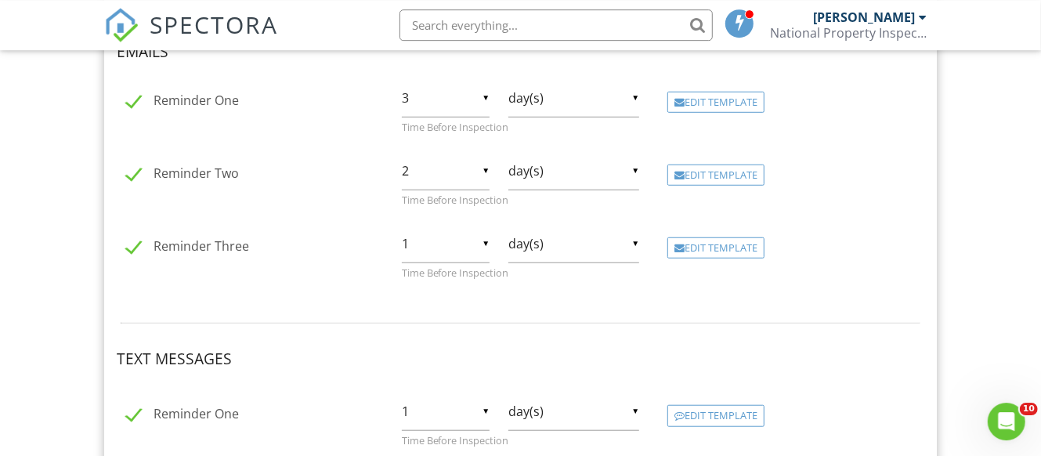
scroll to position [655, 0]
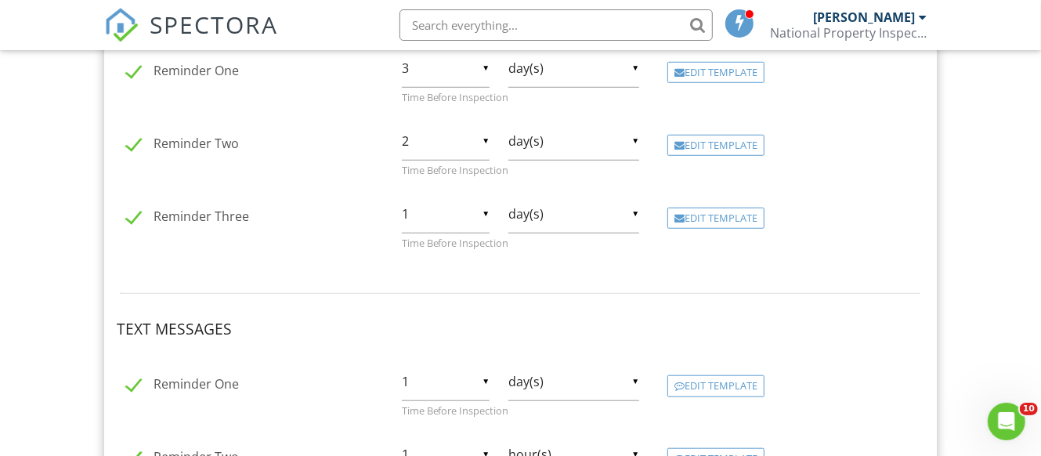
click at [720, 208] on div "Edit Template" at bounding box center [715, 219] width 97 height 22
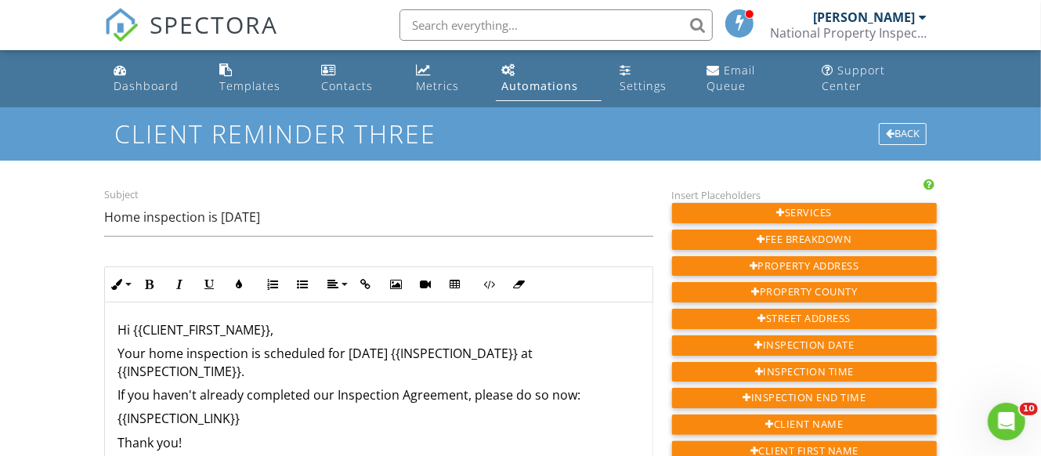
scroll to position [82, 0]
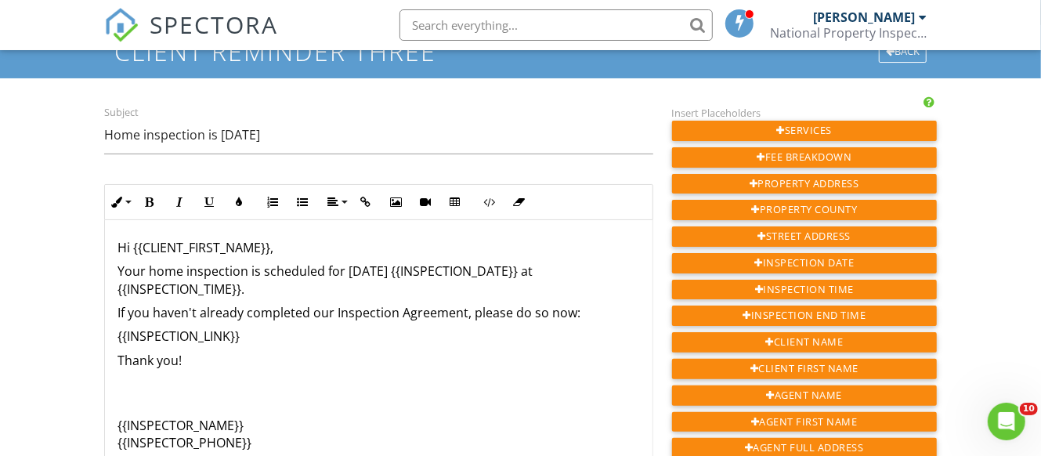
click at [120, 352] on p "Thank you!" at bounding box center [378, 360] width 522 height 17
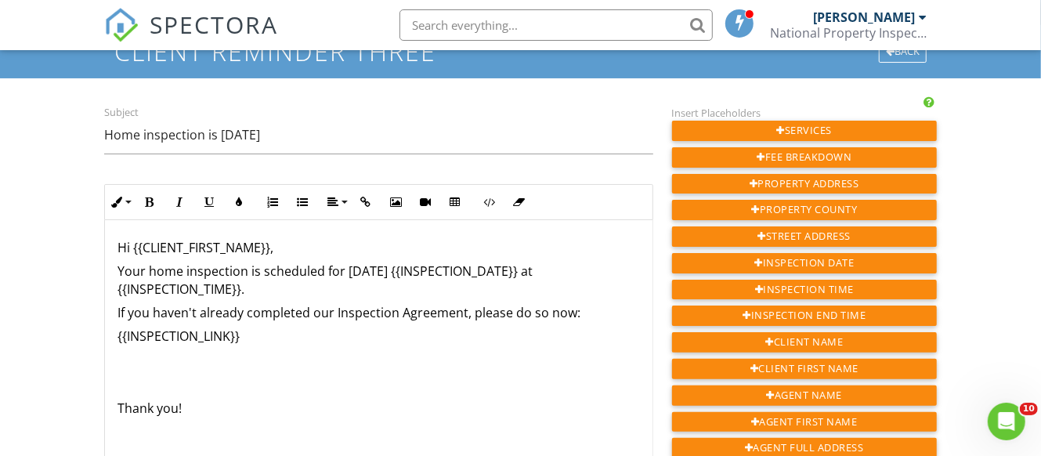
click at [121, 352] on p at bounding box center [378, 360] width 522 height 17
click at [125, 357] on div "Hi {{CLIENT_FIRST_NAME}}, Your home inspection is scheduled for [DATE] {{INSPEC…" at bounding box center [378, 389] width 547 height 339
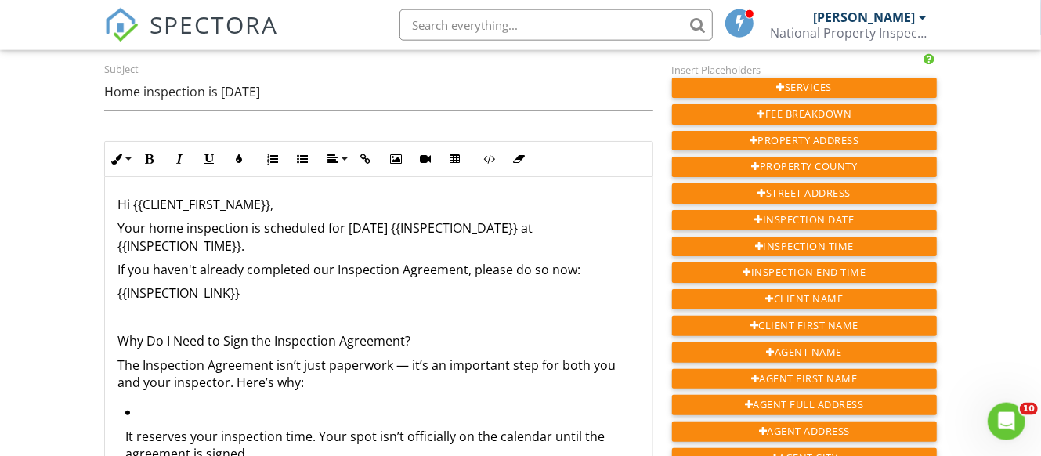
scroll to position [164, 0]
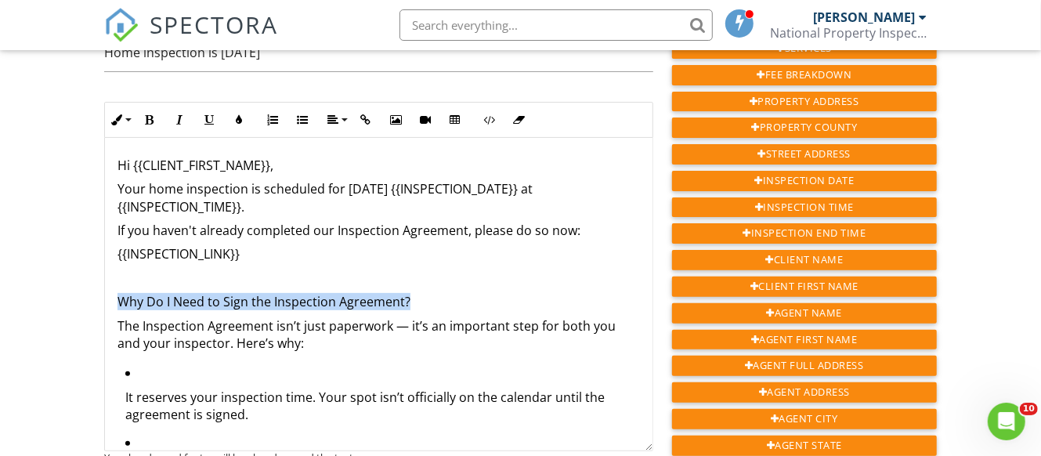
drag, startPoint x: 406, startPoint y: 287, endPoint x: 110, endPoint y: 291, distance: 296.8
click at [151, 114] on icon "button" at bounding box center [149, 119] width 11 height 11
drag, startPoint x: 412, startPoint y: 284, endPoint x: 114, endPoint y: 274, distance: 297.8
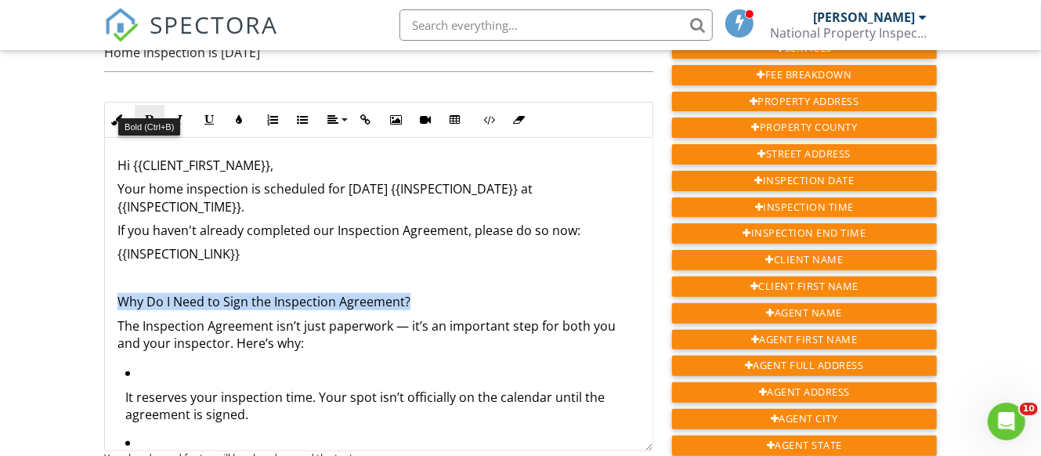
click at [146, 114] on icon "button" at bounding box center [149, 119] width 11 height 11
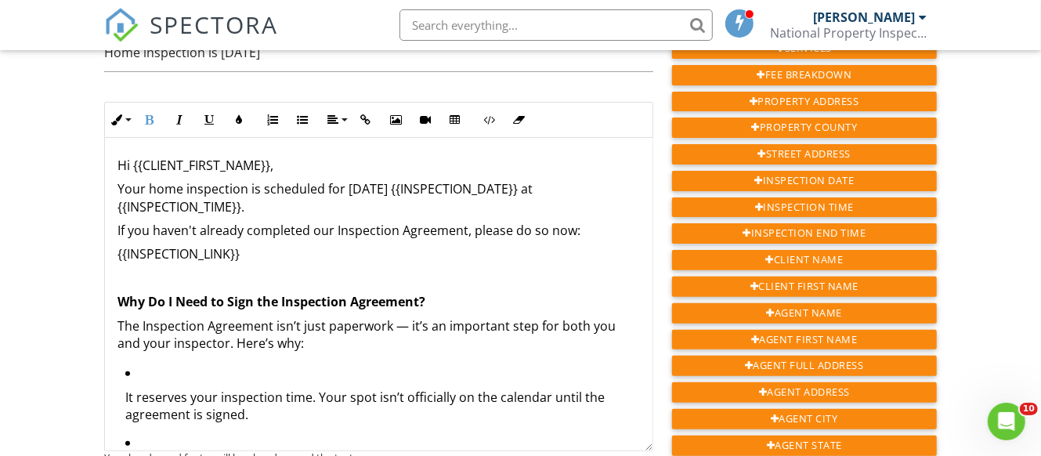
click at [453, 293] on p "Why Do I Need to Sign the Inspection Agreement?" at bounding box center [378, 301] width 522 height 17
click at [183, 364] on li "It reserves your inspection time. Your spot isn’t officially on the calendar un…" at bounding box center [382, 398] width 515 height 69
click at [163, 364] on li "It reserves your inspection time. Your spot isn’t officially on the calendar un…" at bounding box center [382, 398] width 515 height 69
click at [138, 364] on li "It reserves your inspection time. Your spot isn’t officially on the calendar un…" at bounding box center [382, 398] width 515 height 69
click at [125, 388] on p "It reserves your inspection time. Your spot isn’t officially on the calendar un…" at bounding box center [382, 405] width 515 height 35
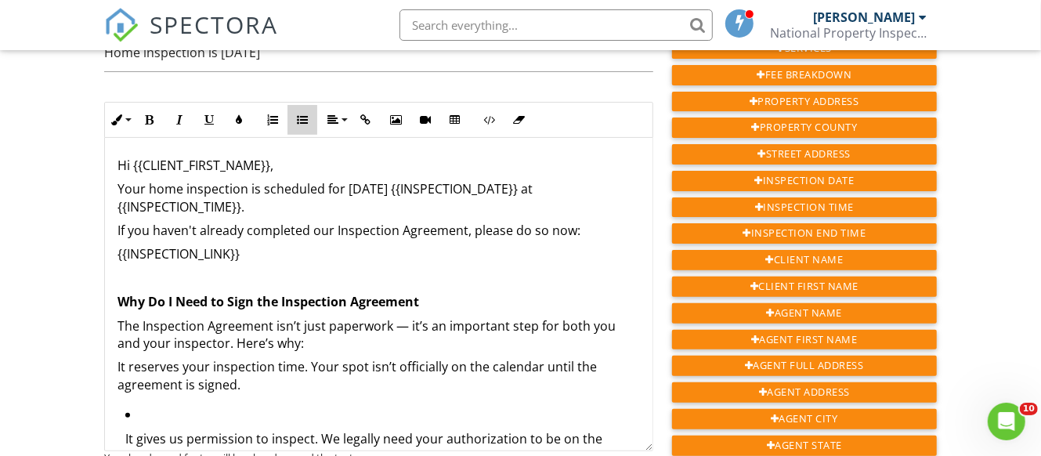
click at [298, 114] on icon "button" at bounding box center [302, 119] width 11 height 11
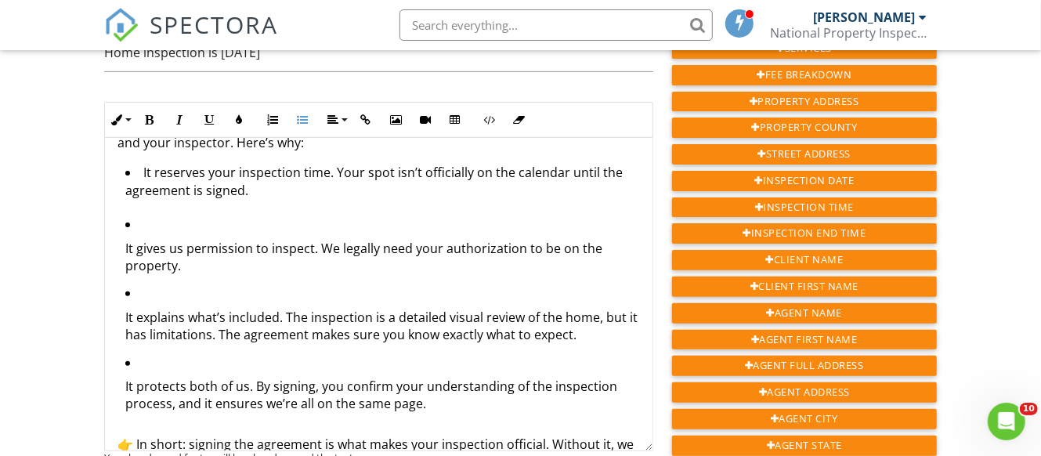
scroll to position [204, 0]
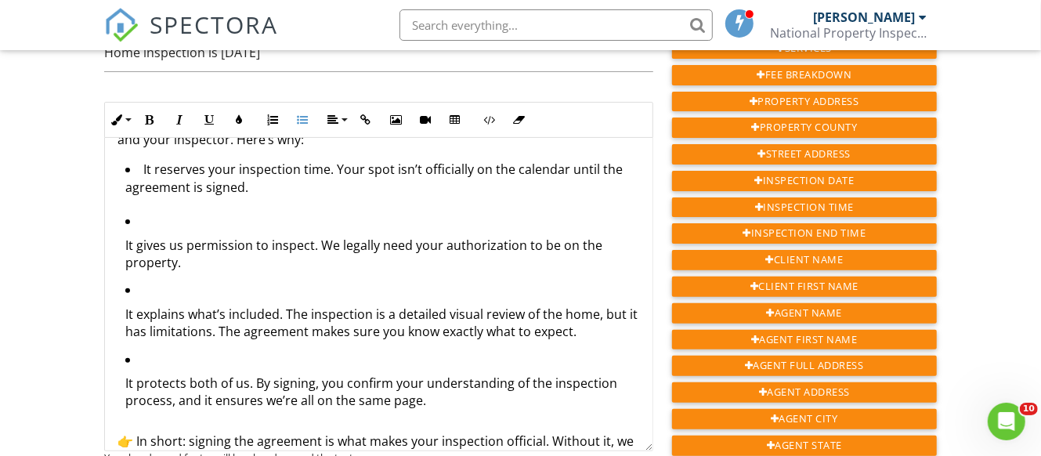
click at [121, 229] on ul "It gives us permission to inspect. We legally need your authorization to be on …" at bounding box center [378, 316] width 522 height 208
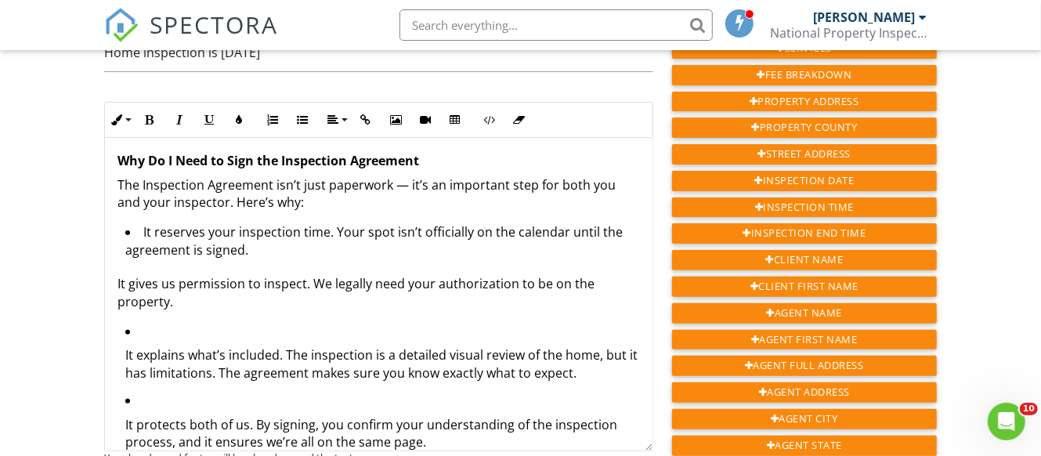
scroll to position [102, 0]
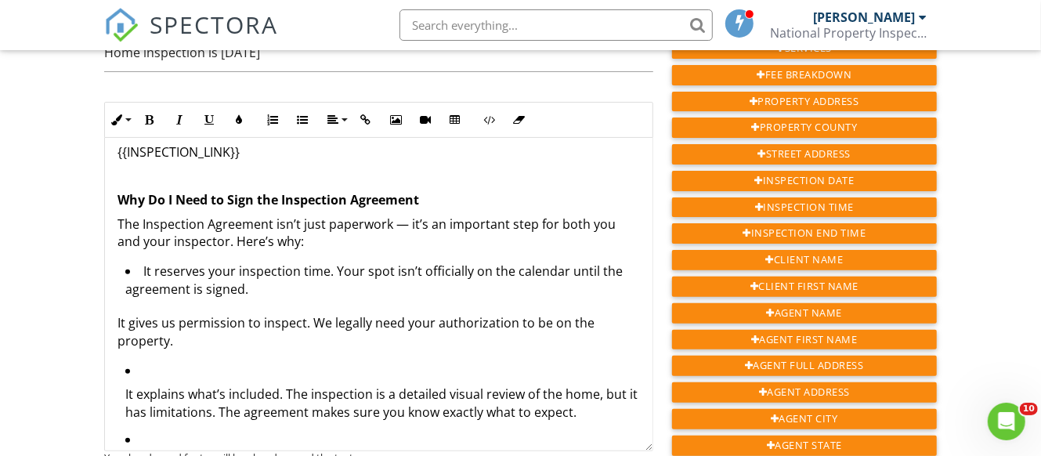
click at [317, 222] on p "The Inspection Agreement isn’t just paperwork — it’s an important step for both…" at bounding box center [378, 232] width 522 height 35
click at [282, 273] on li "It reserves your inspection time. Your spot isn’t officially on the calendar un…" at bounding box center [382, 281] width 515 height 39
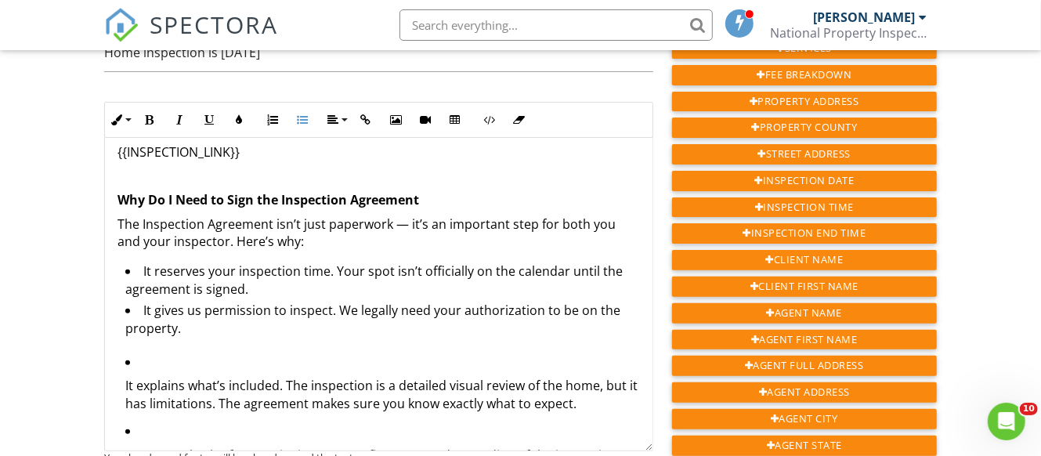
click at [238, 307] on li "It gives us permission to inspect. We legally need your authorization to be on …" at bounding box center [382, 321] width 515 height 39
click at [197, 308] on li "It gives us permission to inspect. We legally need your authorization to be on …" at bounding box center [382, 321] width 515 height 39
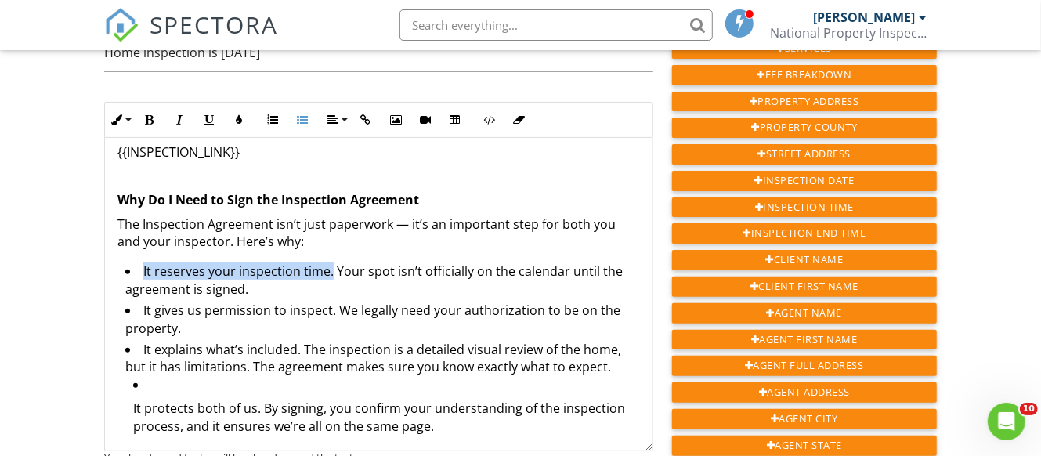
drag, startPoint x: 324, startPoint y: 259, endPoint x: 128, endPoint y: 255, distance: 195.8
click at [128, 262] on li "It reserves your inspection time. Your spot isn’t officially on the calendar un…" at bounding box center [382, 281] width 515 height 39
drag, startPoint x: 147, startPoint y: 105, endPoint x: 152, endPoint y: 112, distance: 8.5
click at [147, 114] on icon "button" at bounding box center [149, 119] width 11 height 11
drag, startPoint x: 325, startPoint y: 258, endPoint x: 136, endPoint y: 258, distance: 188.7
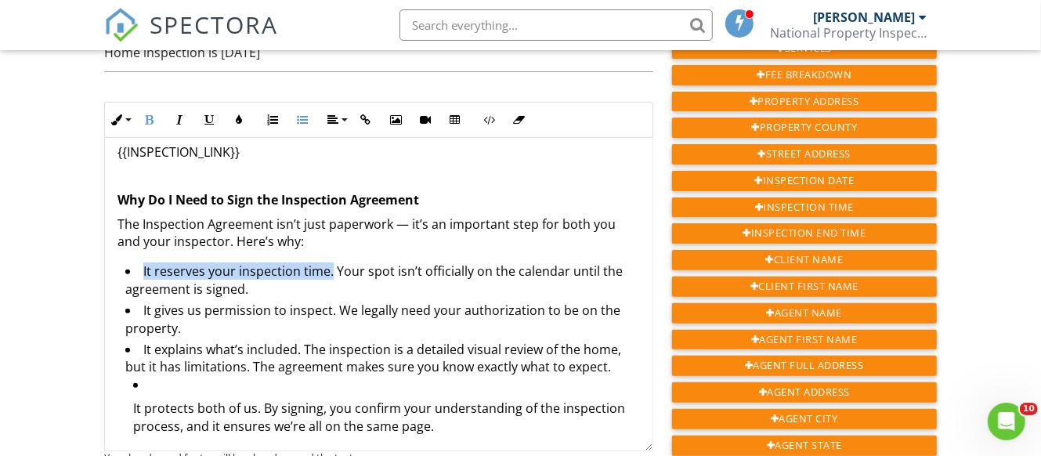
click at [136, 262] on li "It reserves your inspection time. Your spot isn’t officially on the calendar un…" at bounding box center [382, 281] width 515 height 39
click at [151, 114] on icon "button" at bounding box center [149, 119] width 11 height 11
click at [306, 280] on li "It reserves your inspection time. Your spot isn’t officially on the calendar un…" at bounding box center [382, 281] width 515 height 39
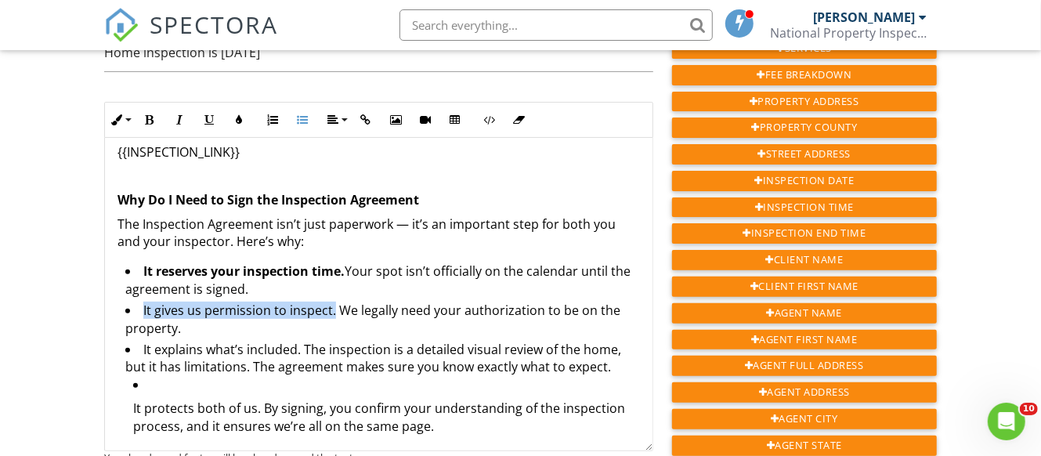
drag, startPoint x: 323, startPoint y: 296, endPoint x: 138, endPoint y: 297, distance: 185.6
click at [138, 302] on li "It gives us permission to inspect. We legally need your authorization to be on …" at bounding box center [382, 321] width 515 height 39
click at [149, 114] on icon "button" at bounding box center [149, 119] width 11 height 11
drag, startPoint x: 320, startPoint y: 298, endPoint x: 138, endPoint y: 293, distance: 182.6
click at [138, 302] on li "It gives us permission to inspect. We legally need your authorization to be on …" at bounding box center [382, 321] width 515 height 39
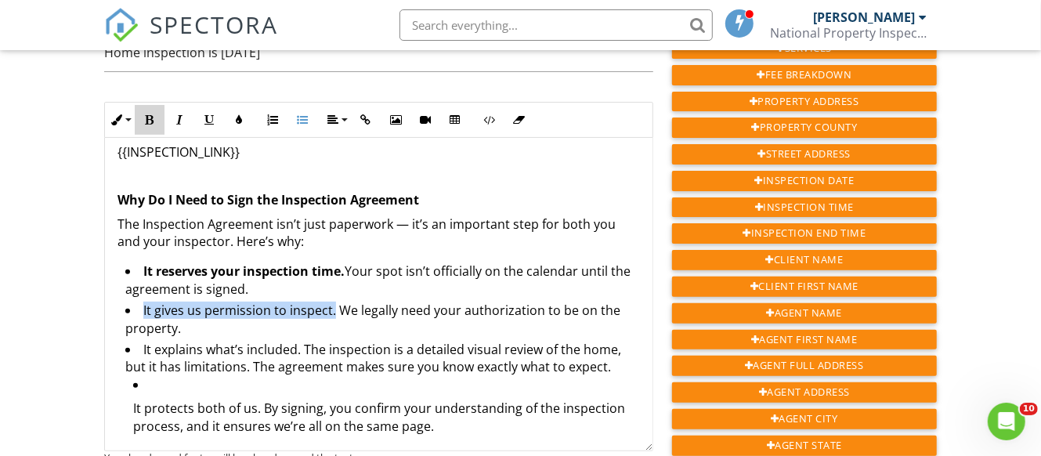
click at [154, 114] on icon "button" at bounding box center [149, 119] width 11 height 11
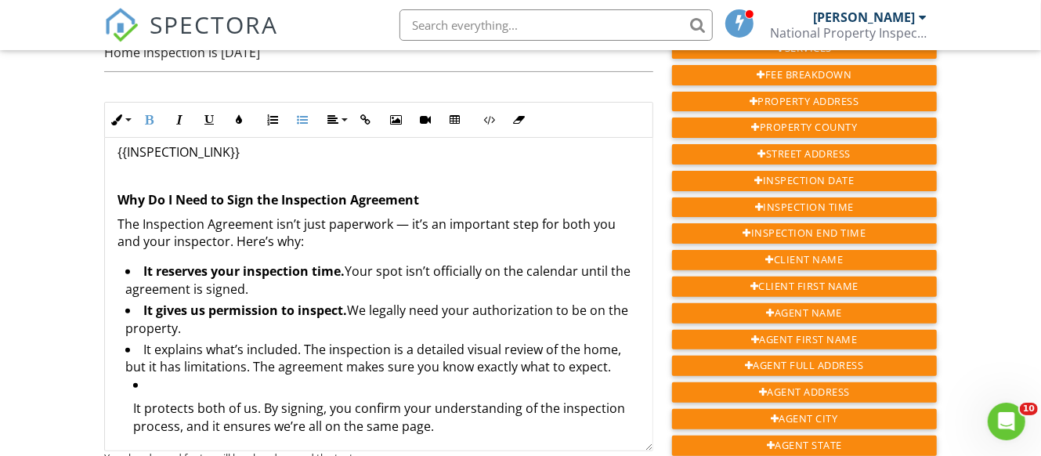
click at [356, 262] on li "It reserves your inspection time. Your spot isn’t officially on the calendar un…" at bounding box center [382, 281] width 515 height 39
click at [457, 191] on p "Why Do I Need to Sign the Inspection Agreement" at bounding box center [378, 199] width 522 height 17
drag, startPoint x: 293, startPoint y: 333, endPoint x: 132, endPoint y: 339, distance: 160.7
click at [132, 341] on li "It explains what’s included. The inspection is a detailed visual review of the …" at bounding box center [382, 395] width 515 height 108
click at [146, 114] on icon "button" at bounding box center [149, 119] width 11 height 11
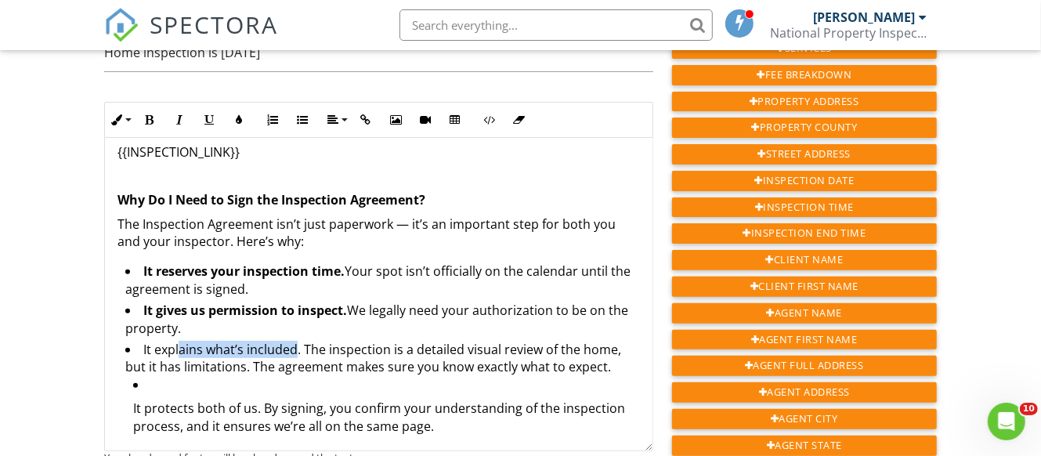
drag, startPoint x: 260, startPoint y: 338, endPoint x: 211, endPoint y: 327, distance: 50.4
click at [175, 341] on li "It explains what’s included. The inspection is a detailed visual review of the …" at bounding box center [382, 395] width 515 height 108
drag, startPoint x: 291, startPoint y: 333, endPoint x: 138, endPoint y: 328, distance: 152.8
click at [138, 341] on li "It explains what’s included. The inspection is a detailed visual review of the …" at bounding box center [382, 395] width 515 height 108
click at [156, 105] on button "Bold" at bounding box center [150, 120] width 30 height 30
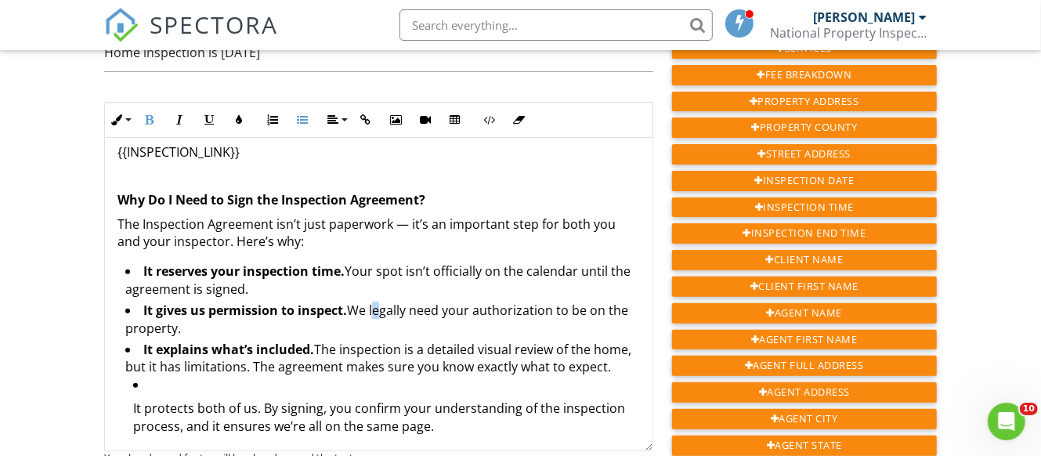
drag, startPoint x: 369, startPoint y: 295, endPoint x: 359, endPoint y: 291, distance: 10.5
click at [365, 302] on li "It gives us permission to inspect. We legally need your authorization to be on …" at bounding box center [382, 321] width 515 height 39
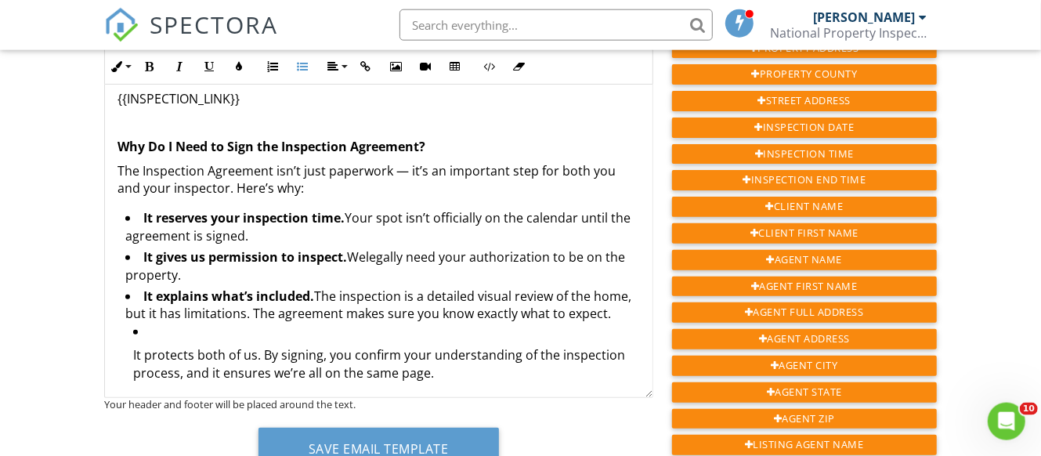
scroll to position [247, 0]
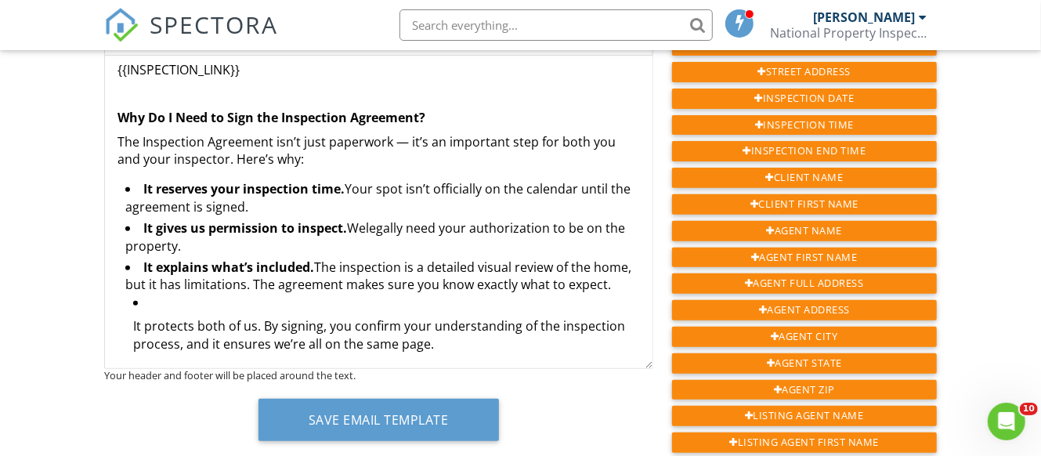
click at [613, 269] on li "It explains what’s included. The inspection is a detailed visual review of the …" at bounding box center [382, 312] width 515 height 108
click at [613, 274] on li "It explains what’s included. The inspection is a detailed visual review of the …" at bounding box center [382, 312] width 515 height 108
click at [321, 294] on li "It protects both of us. By signing, you confirm your understanding of the inspe…" at bounding box center [386, 328] width 507 height 69
click at [128, 310] on ul "It protects both of us. By signing, you confirm your understanding of the inspe…" at bounding box center [382, 328] width 515 height 69
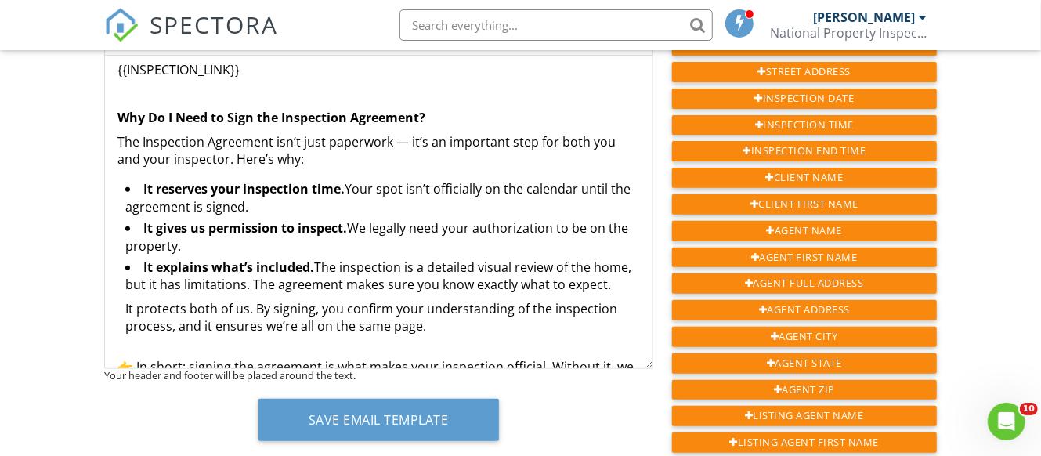
click at [613, 271] on li "It explains what’s included. The inspection is a detailed visual review of the …" at bounding box center [382, 301] width 515 height 87
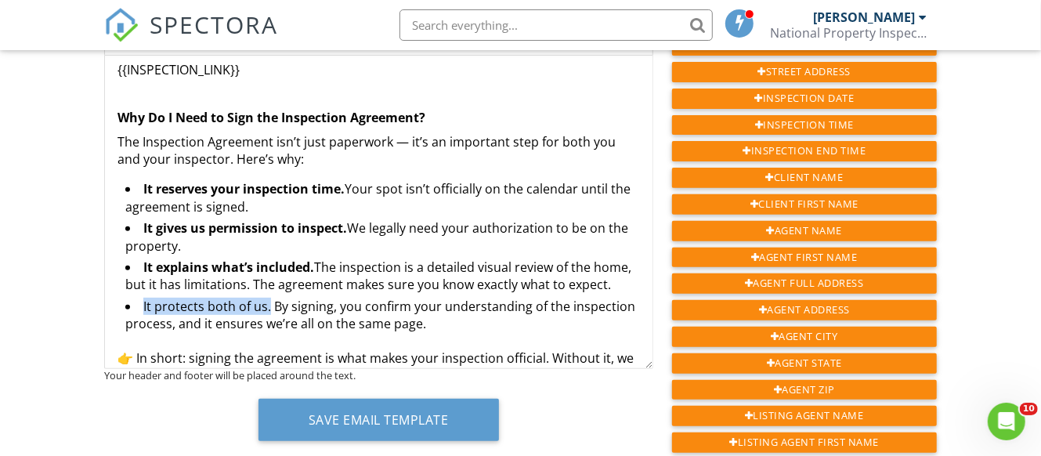
drag, startPoint x: 262, startPoint y: 290, endPoint x: 138, endPoint y: 294, distance: 124.6
click at [138, 298] on li "It protects both of us. By signing, you confirm your understanding of the inspe…" at bounding box center [382, 317] width 515 height 39
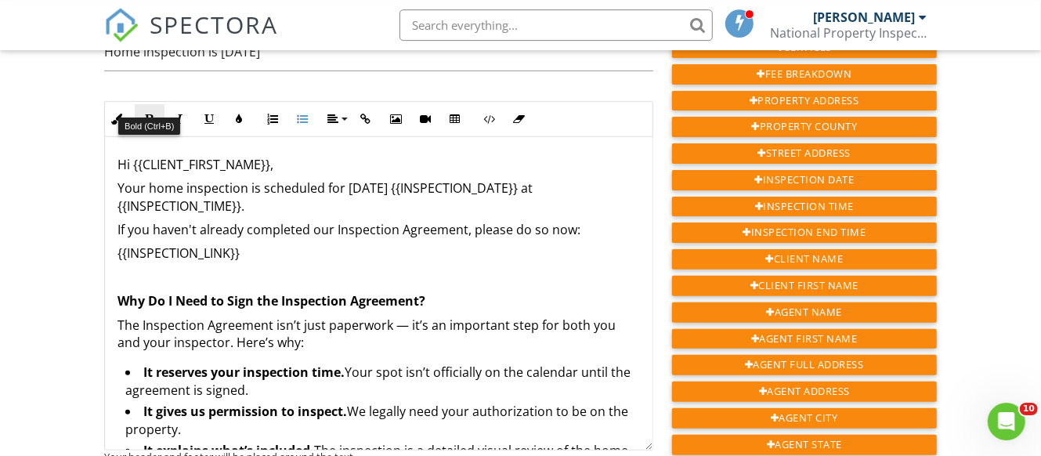
scroll to position [164, 0]
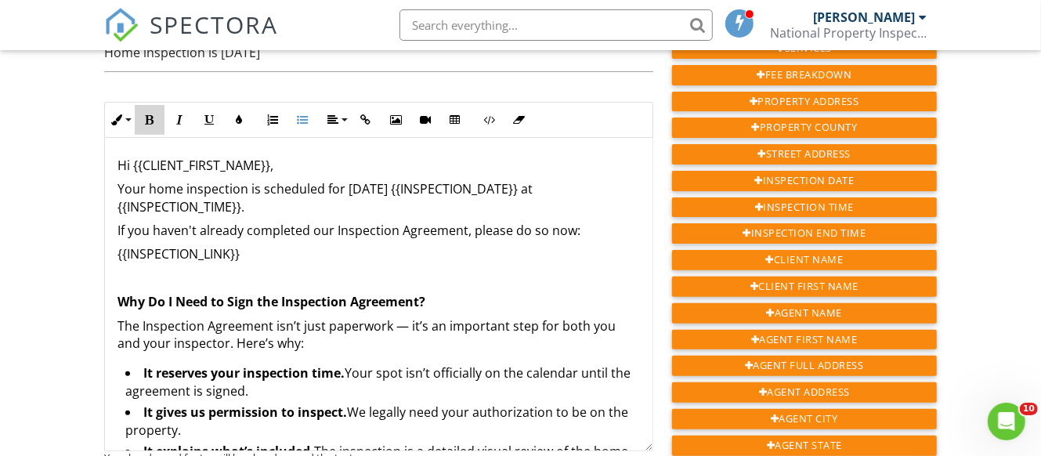
click at [145, 114] on icon "button" at bounding box center [149, 119] width 11 height 11
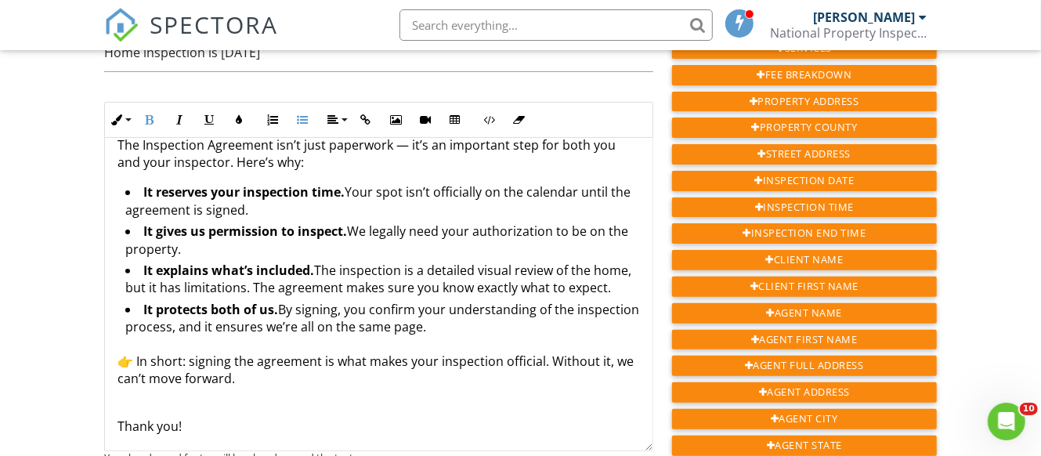
scroll to position [204, 0]
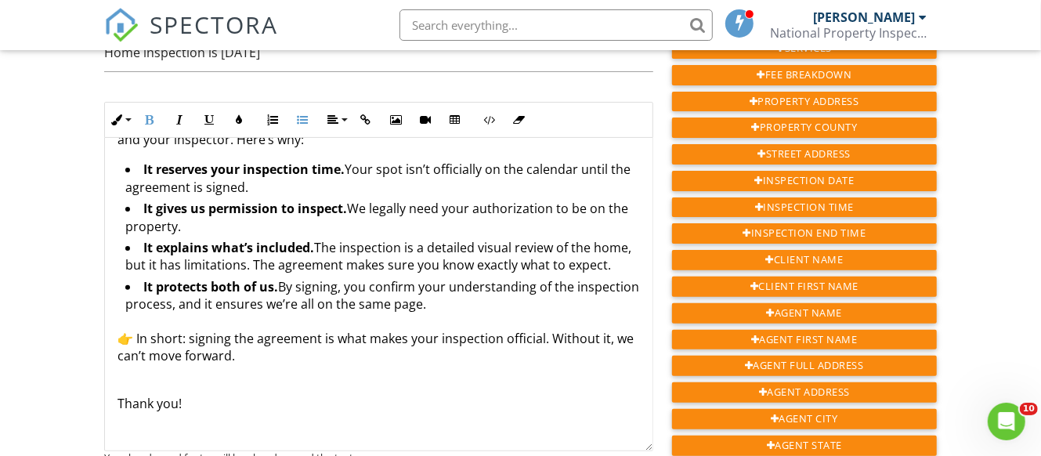
click at [273, 287] on li "It protects both of us. By signing, you confirm your understanding of the inspe…" at bounding box center [382, 297] width 515 height 39
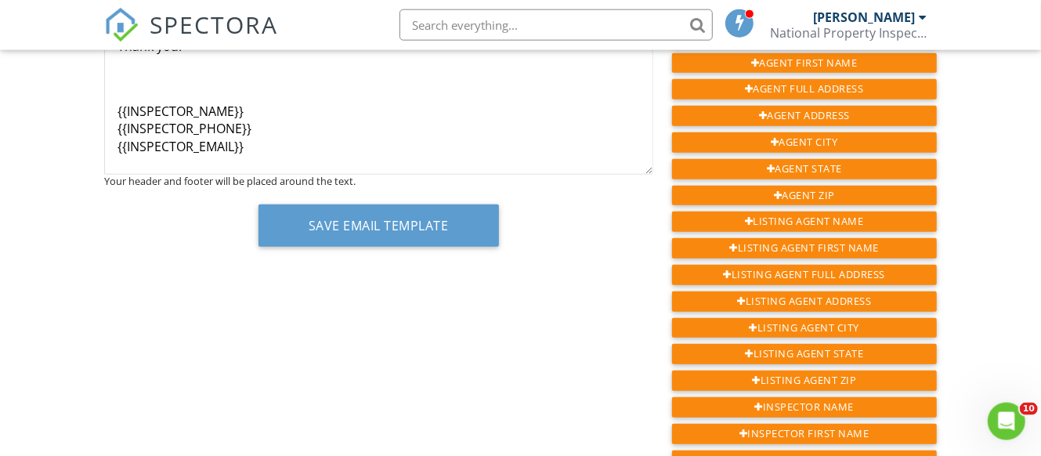
scroll to position [493, 0]
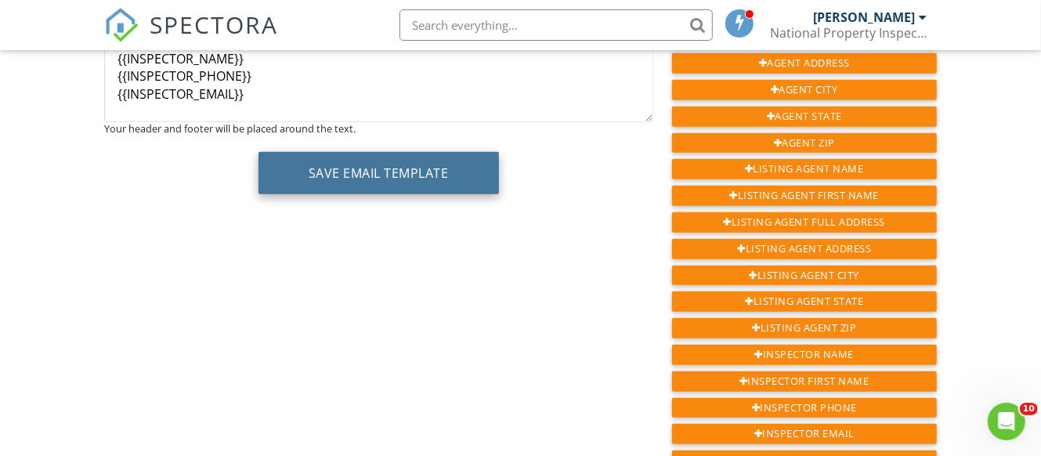
click at [383, 162] on button "Save Email Template" at bounding box center [378, 173] width 240 height 42
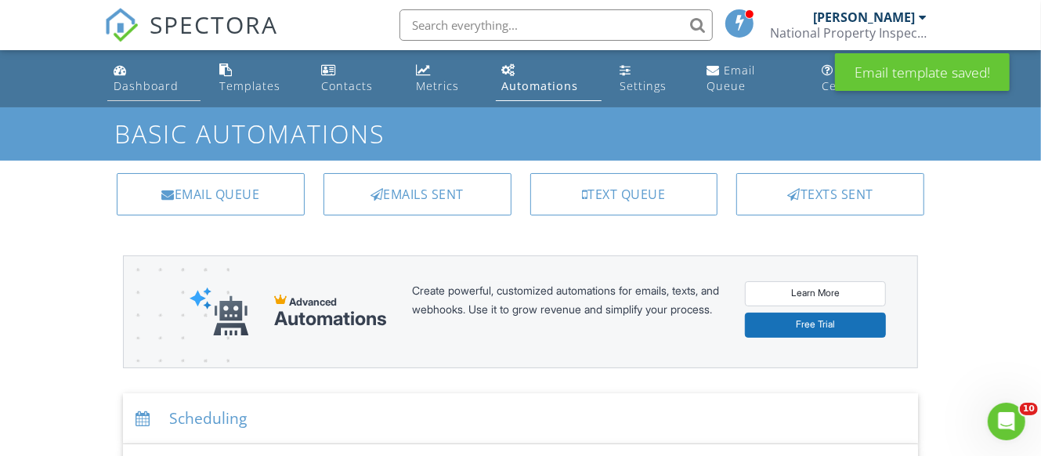
click at [171, 78] on div "Dashboard" at bounding box center [146, 85] width 65 height 15
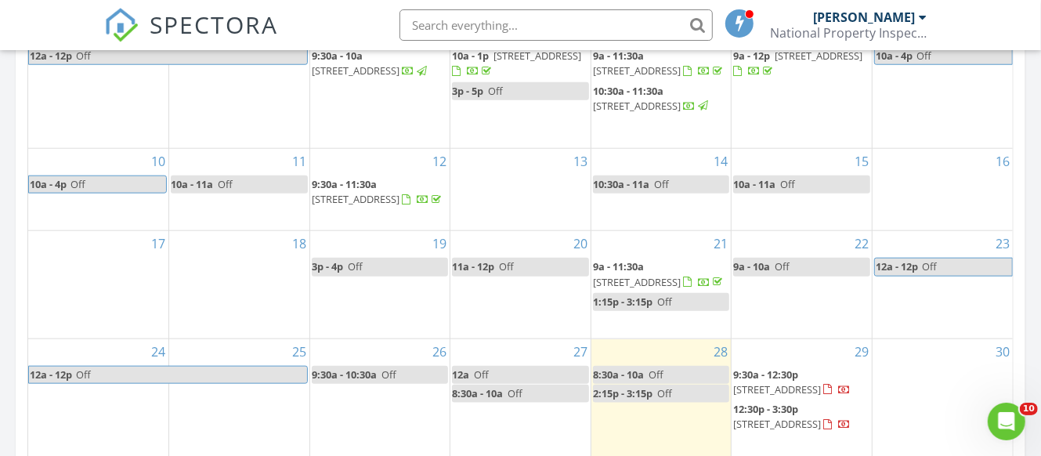
scroll to position [987, 0]
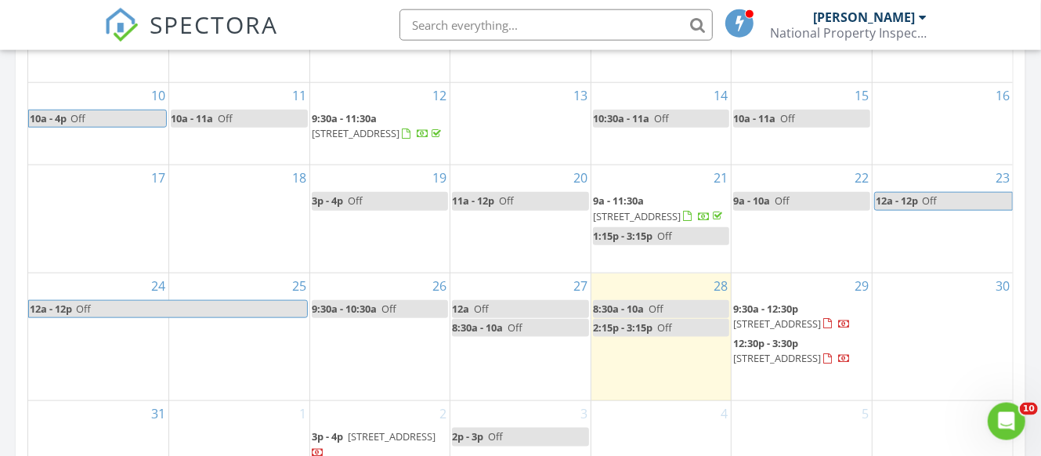
scroll to position [1098, 0]
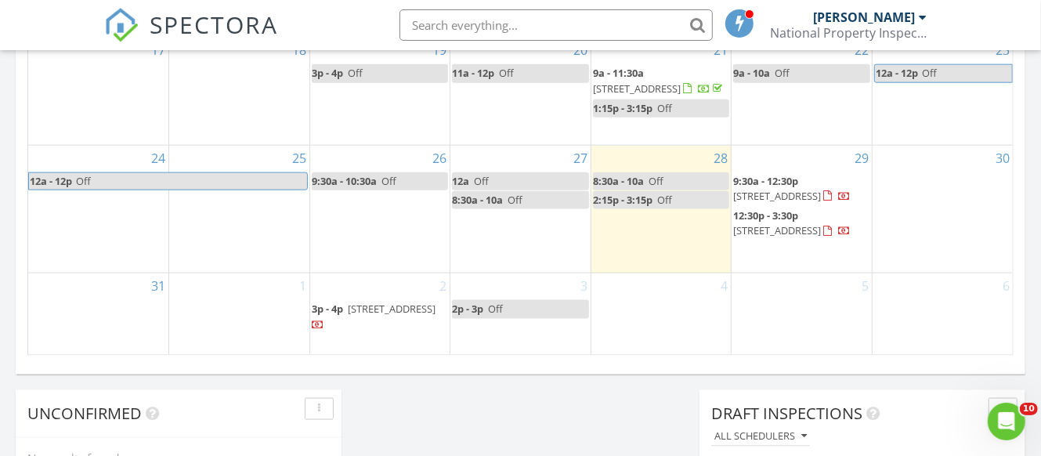
click at [930, 176] on td "30" at bounding box center [942, 209] width 141 height 128
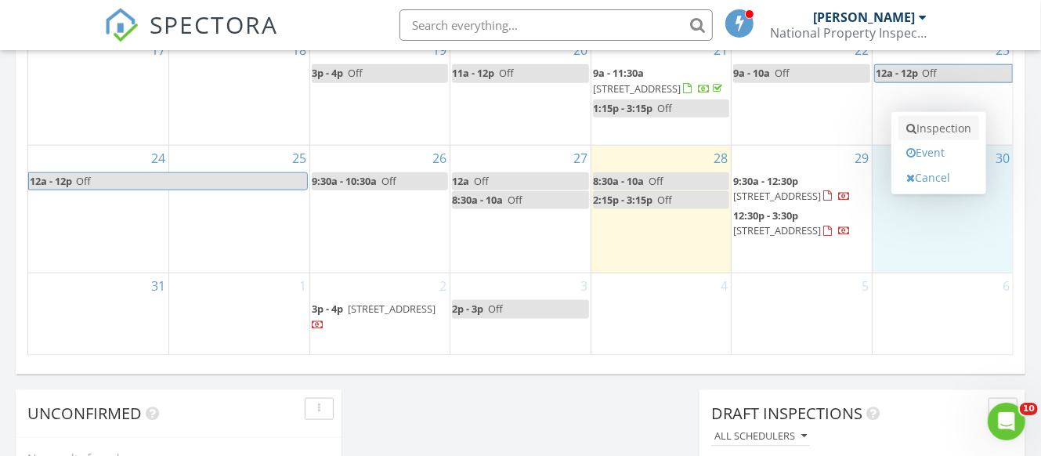
click at [936, 116] on link "Inspection" at bounding box center [938, 128] width 81 height 25
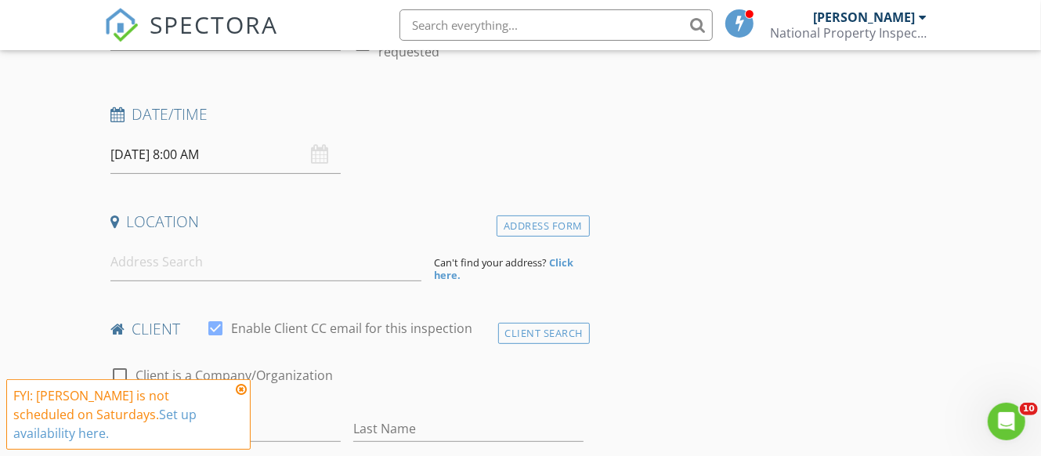
scroll to position [247, 0]
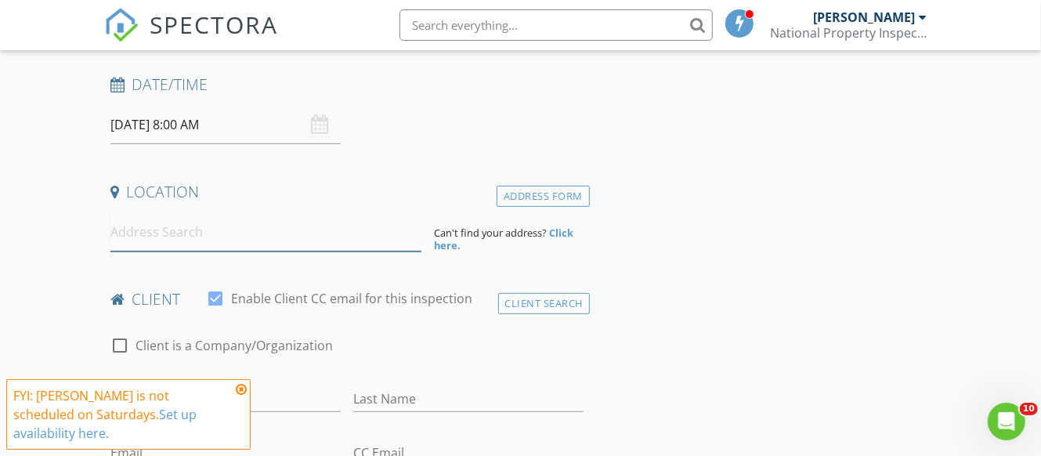
click at [209, 213] on input at bounding box center [265, 232] width 311 height 38
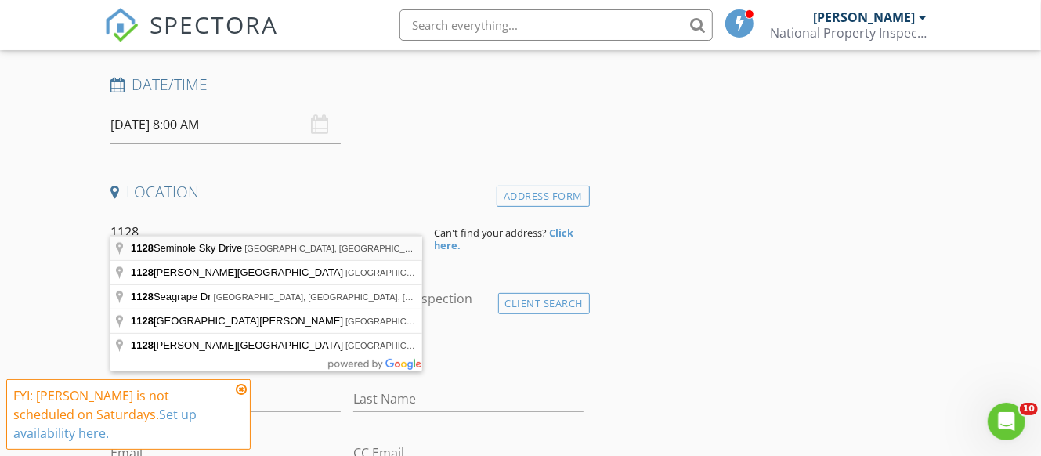
type input "[STREET_ADDRESS]"
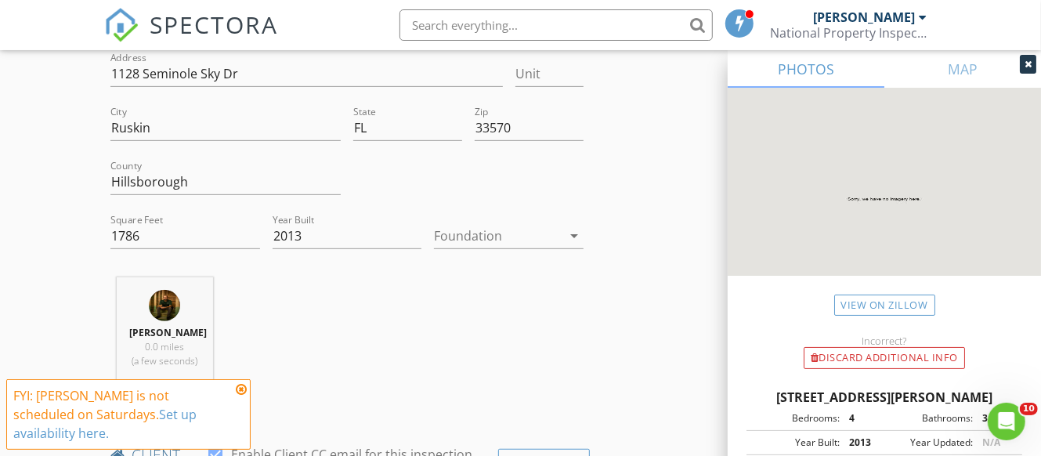
scroll to position [493, 0]
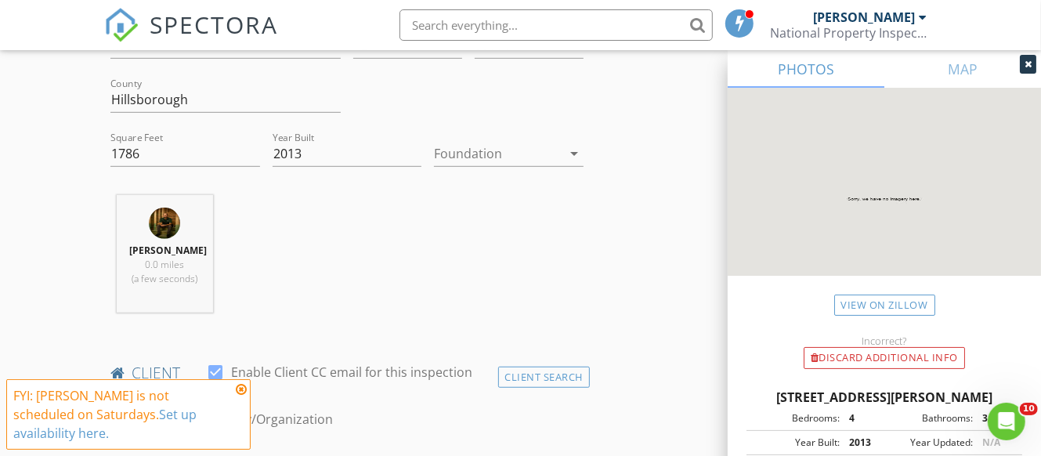
click at [534, 141] on div at bounding box center [498, 153] width 128 height 25
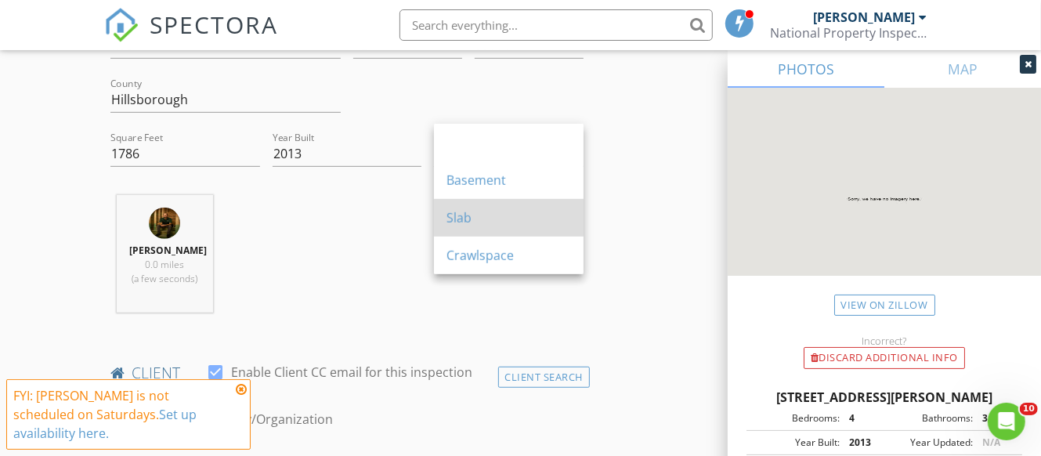
click at [464, 218] on div "Slab" at bounding box center [508, 217] width 125 height 19
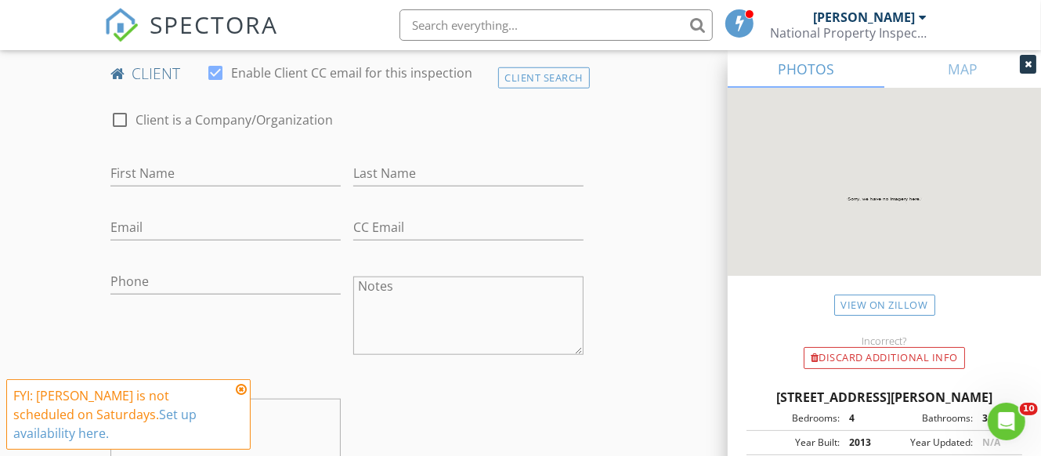
scroll to position [822, 0]
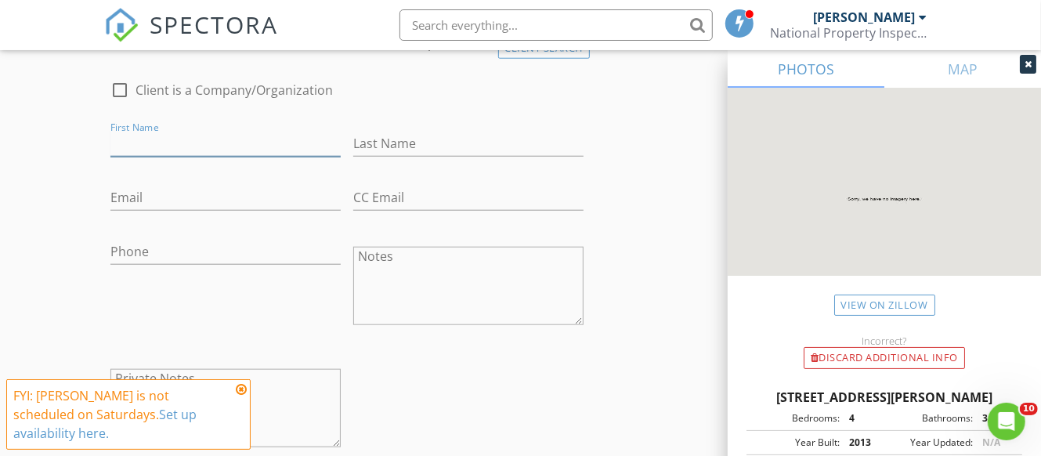
click at [228, 131] on input "First Name" at bounding box center [225, 144] width 230 height 26
type input "[PERSON_NAME]"
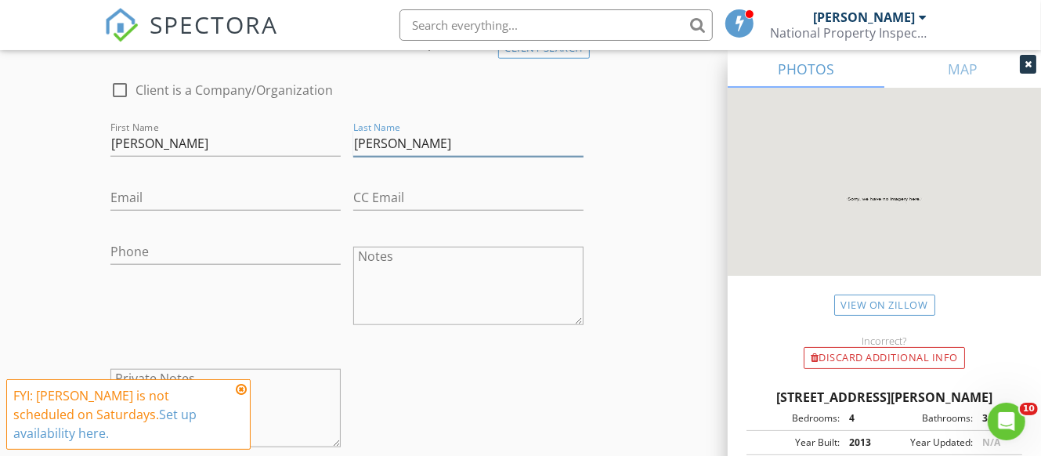
type input "[PERSON_NAME]"
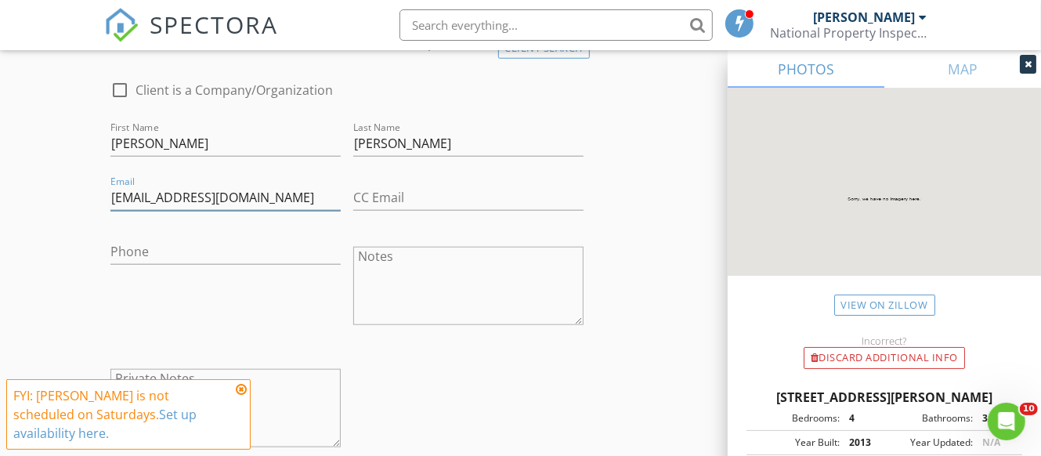
type input "[EMAIL_ADDRESS][DOMAIN_NAME]"
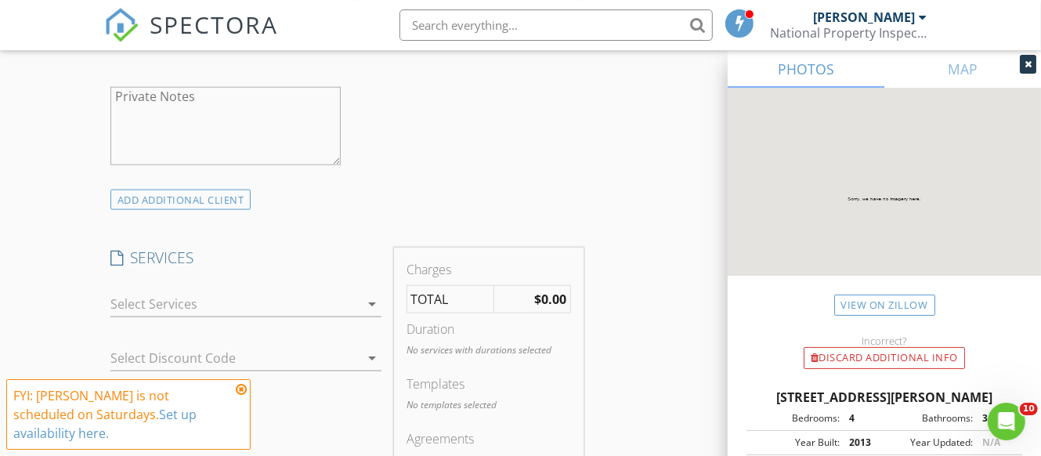
scroll to position [1151, 0]
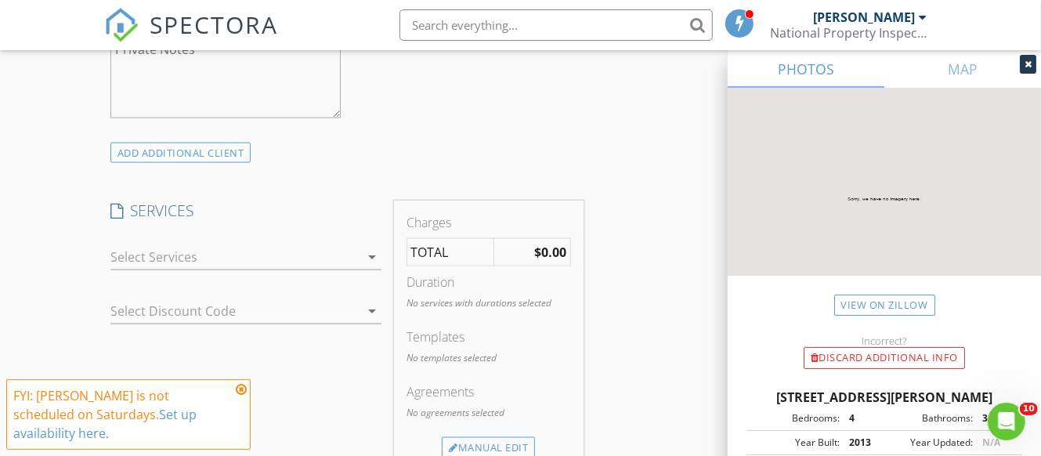
type input "[PHONE_NUMBER]"
click at [269, 244] on div at bounding box center [234, 256] width 249 height 25
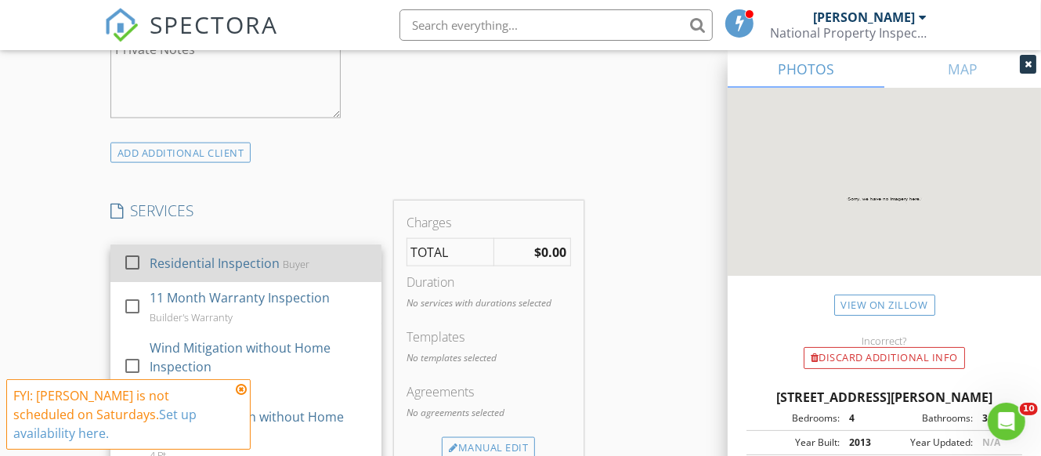
drag, startPoint x: 196, startPoint y: 244, endPoint x: 299, endPoint y: 219, distance: 106.4
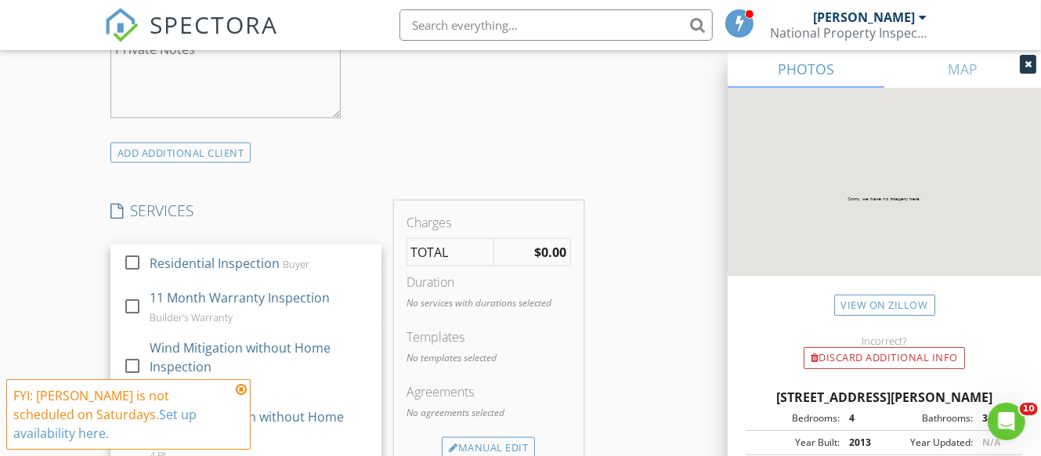
click at [195, 254] on div "Residential Inspection" at bounding box center [215, 263] width 130 height 19
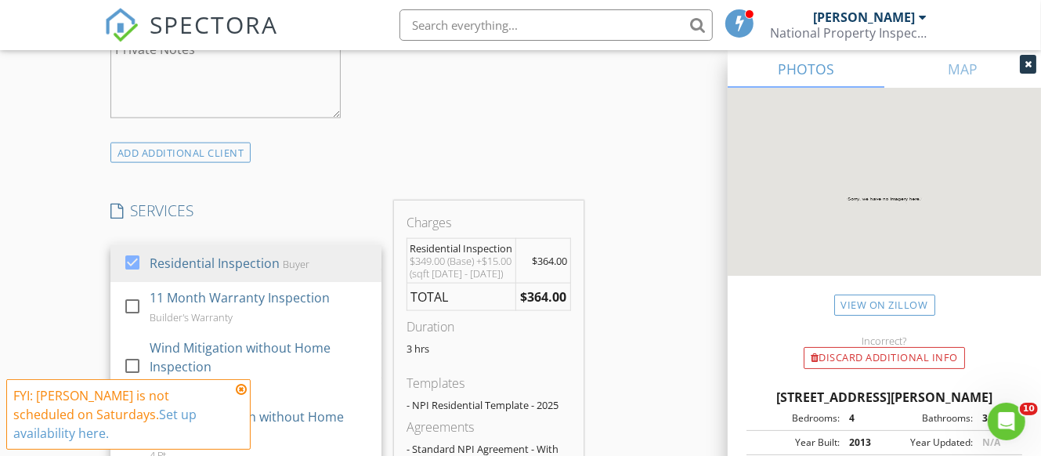
click at [637, 195] on div "INSPECTOR(S) check_box Greg Suhre PRIMARY Greg Suhre arrow_drop_down check_box_…" at bounding box center [520, 349] width 832 height 2604
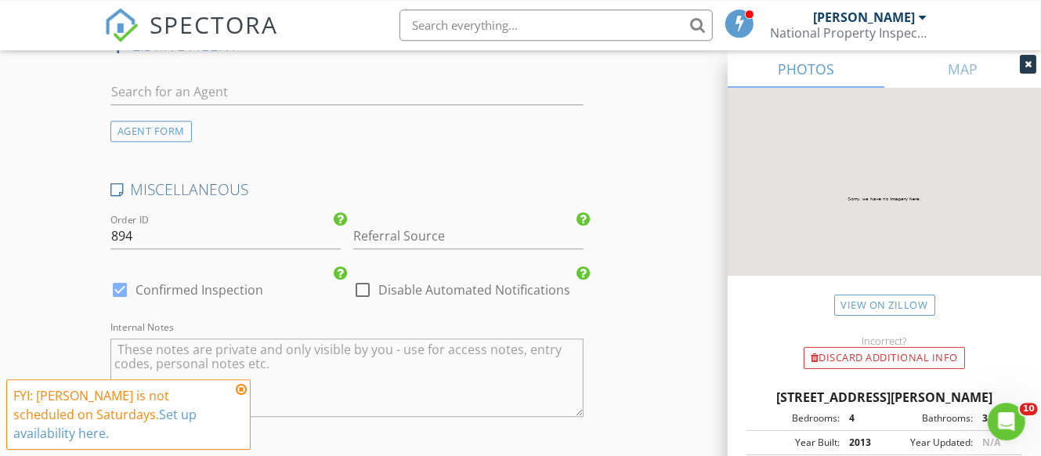
scroll to position [2138, 0]
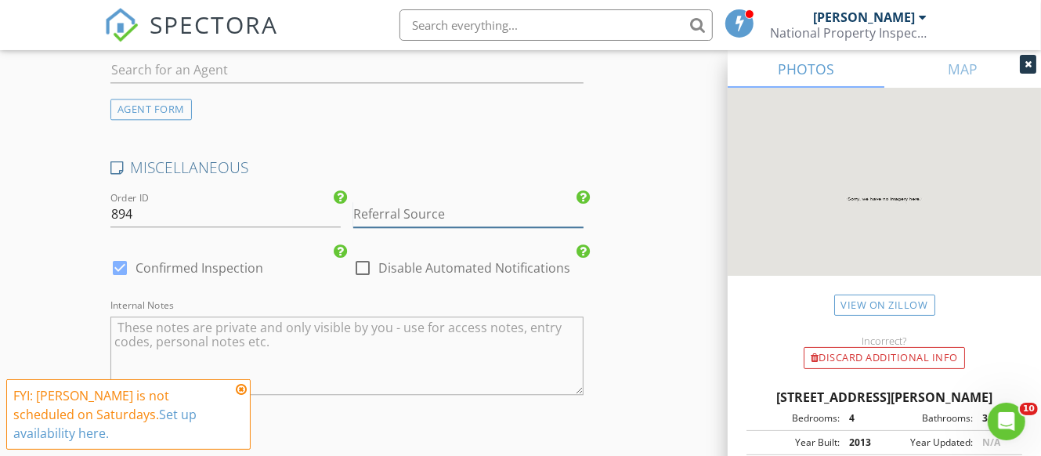
click at [426, 206] on input "Referral Source" at bounding box center [468, 214] width 230 height 26
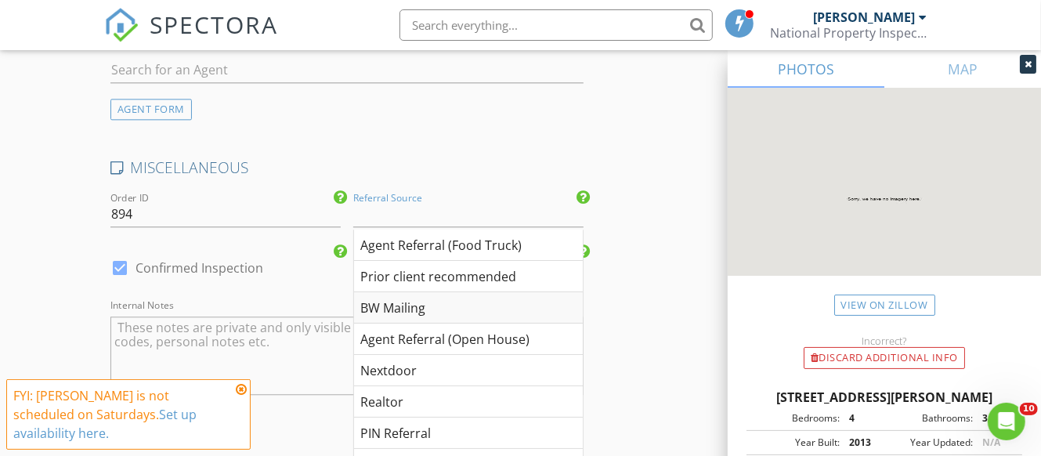
click at [406, 295] on div "BW Mailing" at bounding box center [468, 307] width 229 height 31
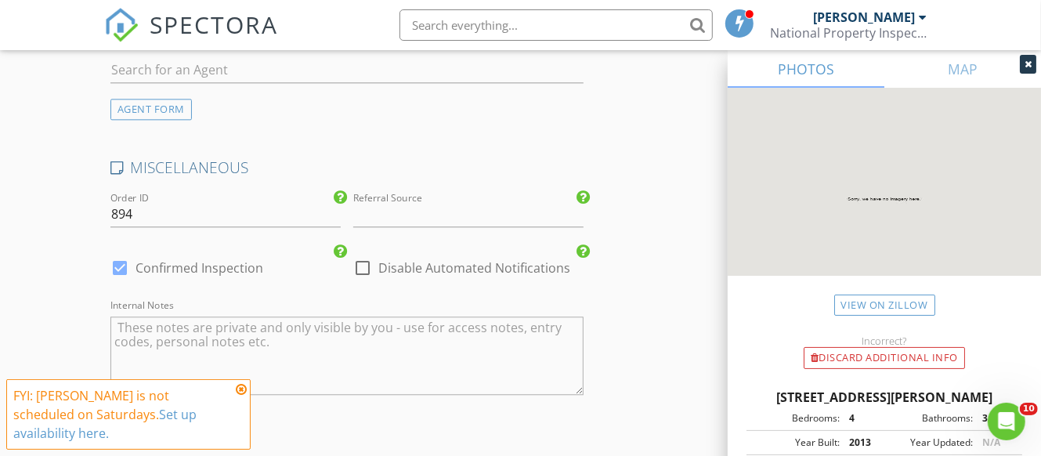
type input "BW Mailing"
click at [374, 262] on div at bounding box center [362, 268] width 27 height 27
checkbox input "true"
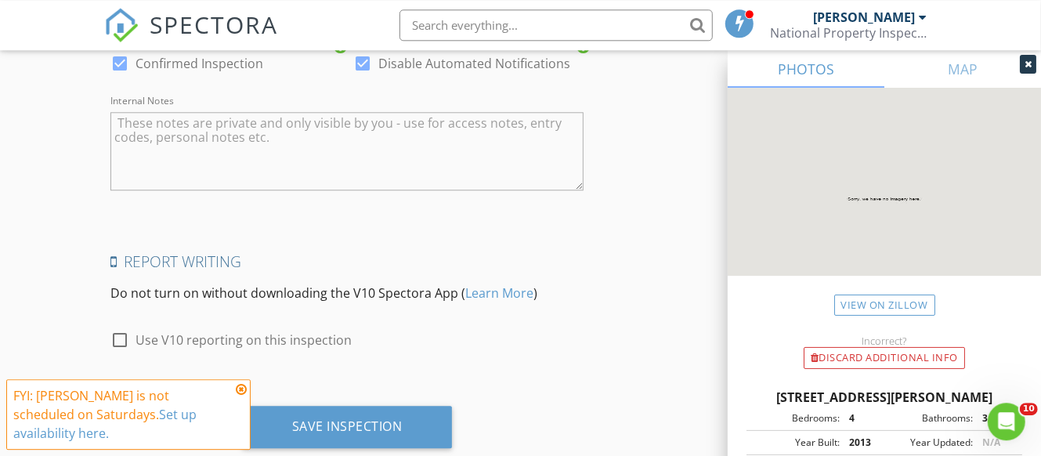
scroll to position [2375, 0]
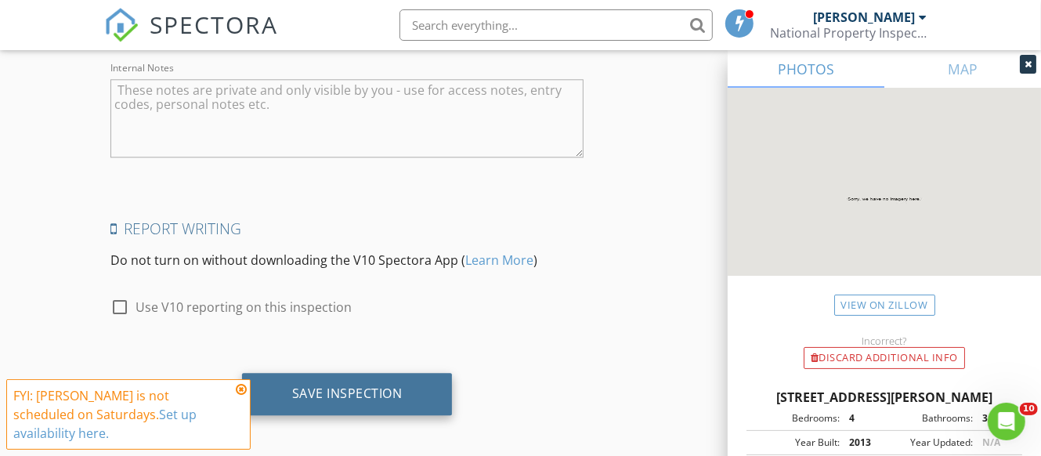
click at [371, 388] on div "Save Inspection" at bounding box center [347, 393] width 110 height 16
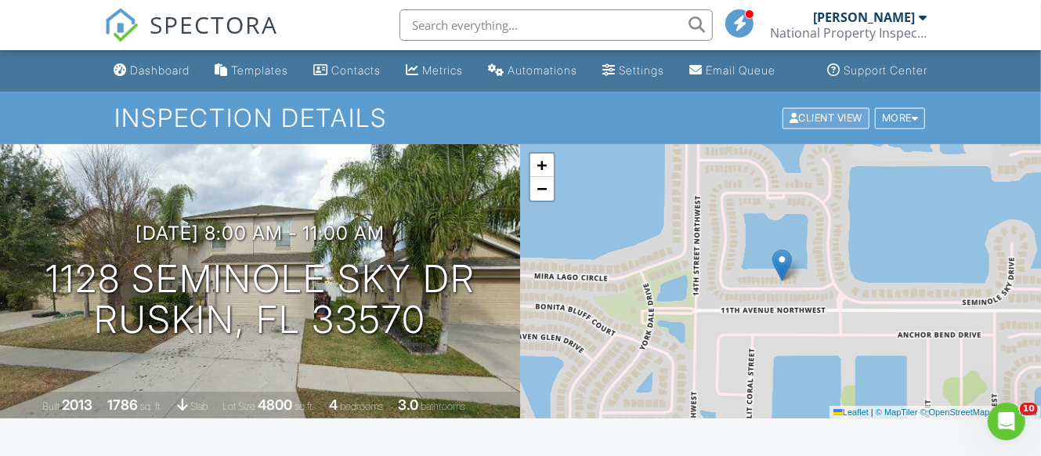
click at [819, 128] on div "Client View" at bounding box center [825, 117] width 87 height 21
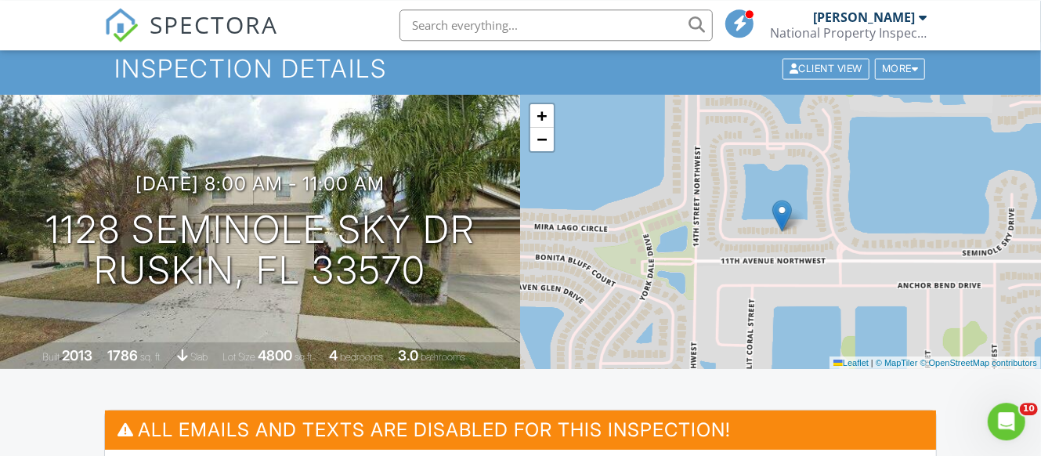
scroll to position [493, 0]
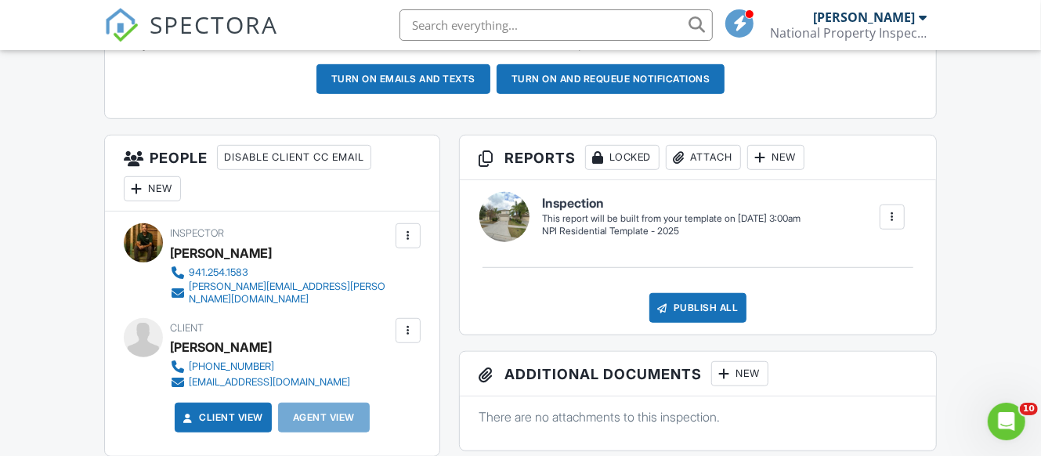
click at [414, 337] on div at bounding box center [408, 331] width 16 height 16
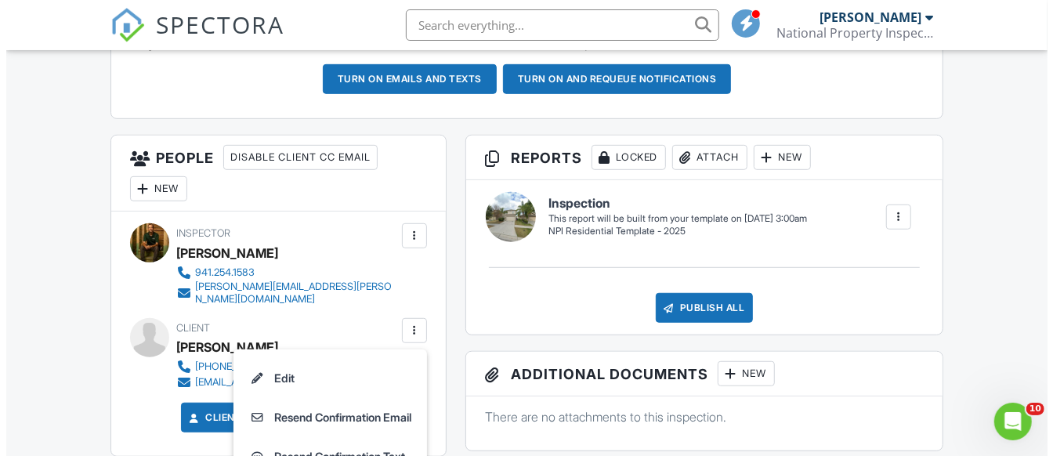
scroll to position [576, 0]
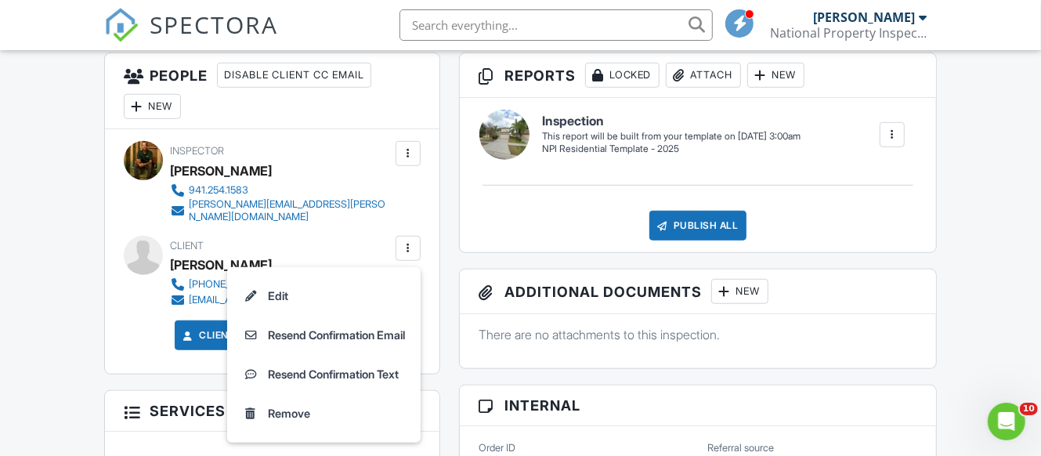
click at [360, 340] on li "Resend Confirmation Email" at bounding box center [324, 335] width 175 height 39
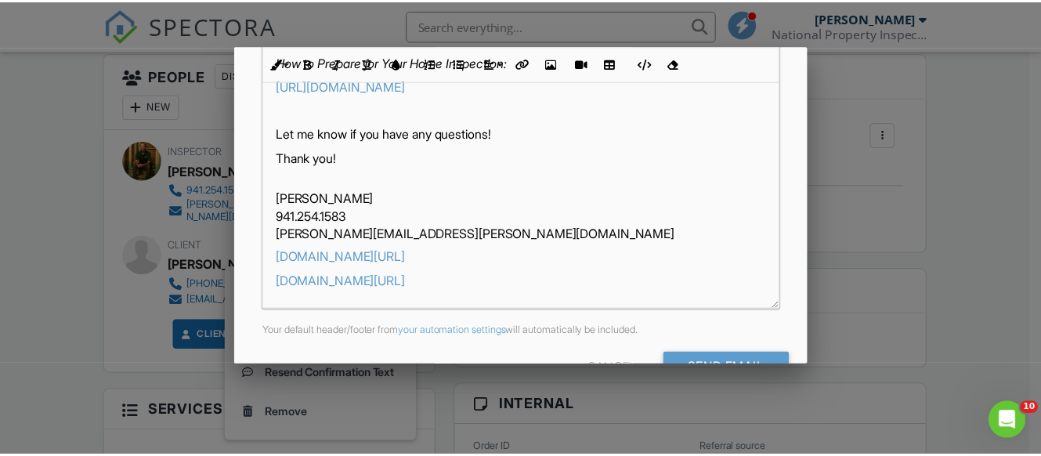
scroll to position [450, 0]
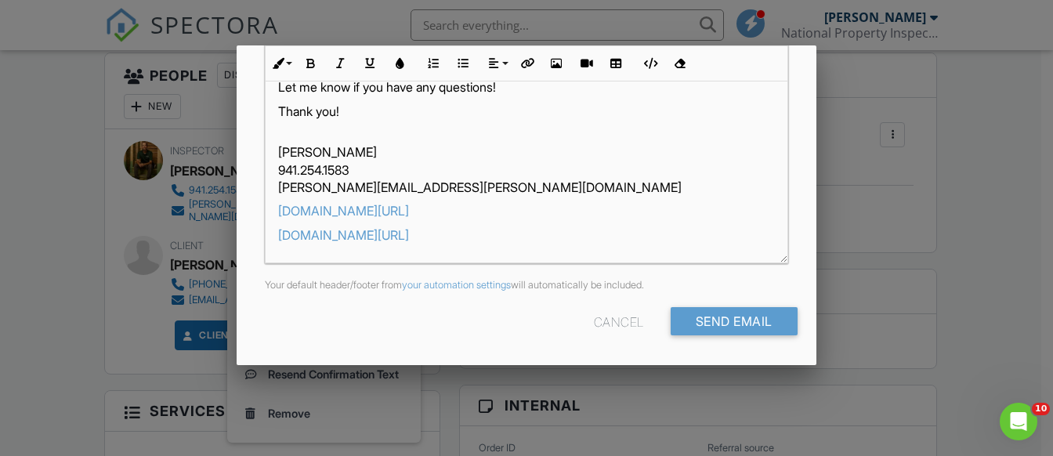
click at [594, 322] on div "Cancel" at bounding box center [619, 321] width 50 height 28
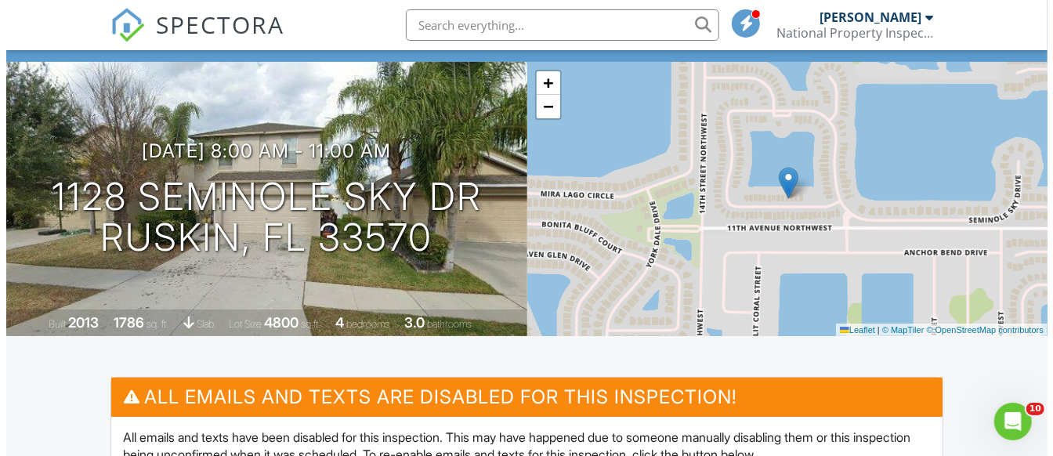
scroll to position [0, 0]
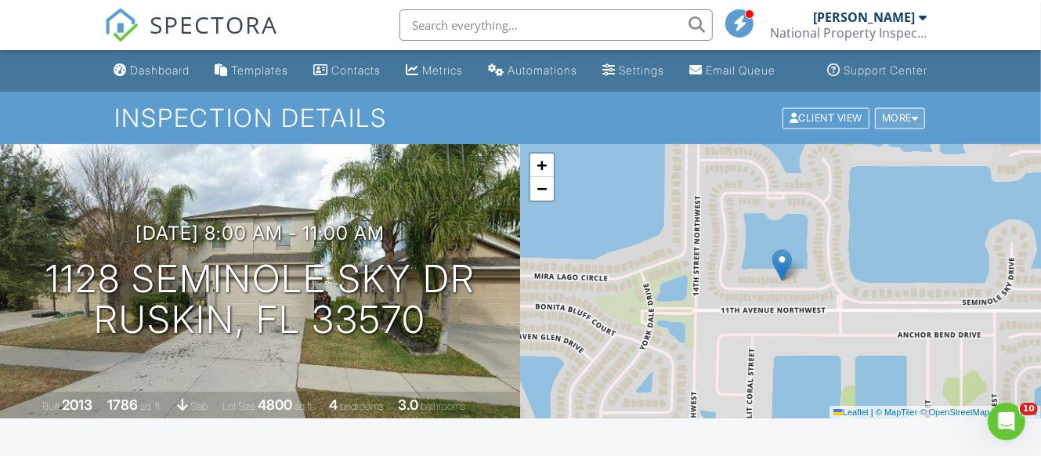
click at [908, 128] on div "More" at bounding box center [900, 117] width 51 height 21
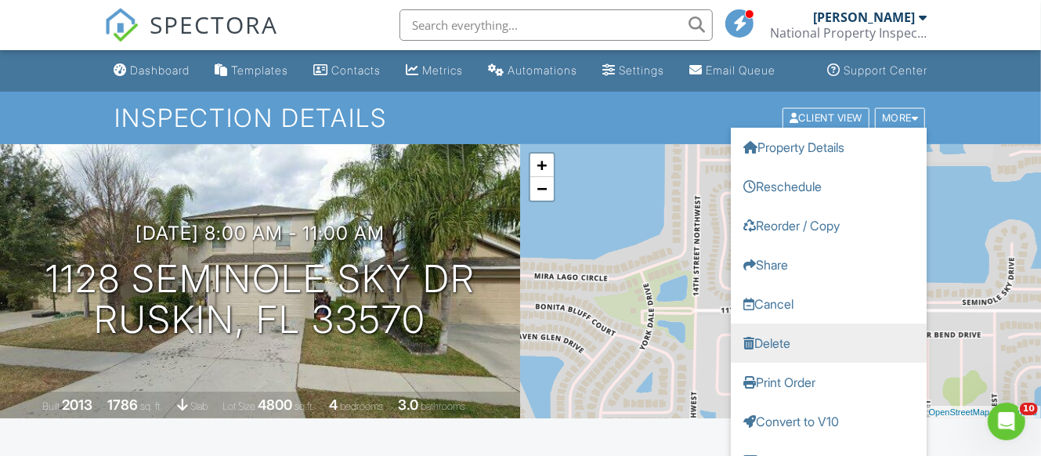
click at [766, 362] on link "Delete" at bounding box center [829, 342] width 196 height 39
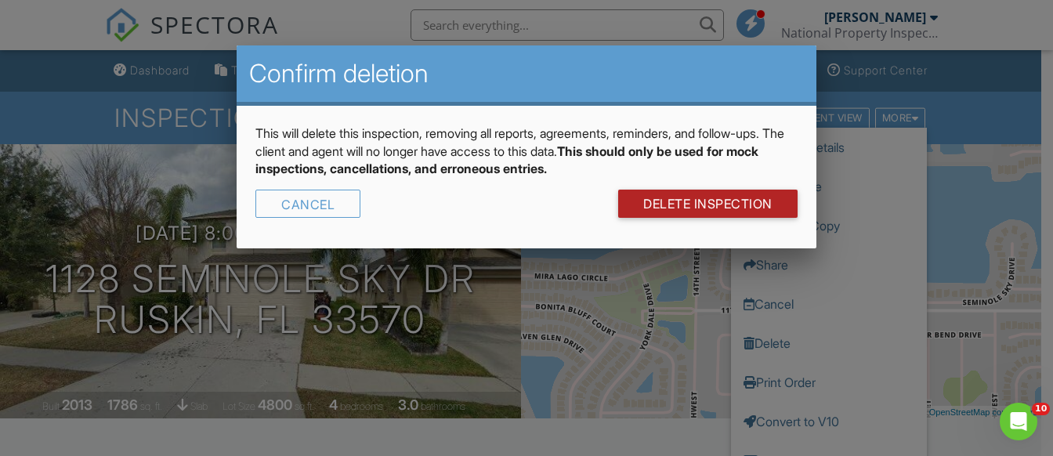
click at [667, 205] on link "DELETE Inspection" at bounding box center [707, 204] width 179 height 28
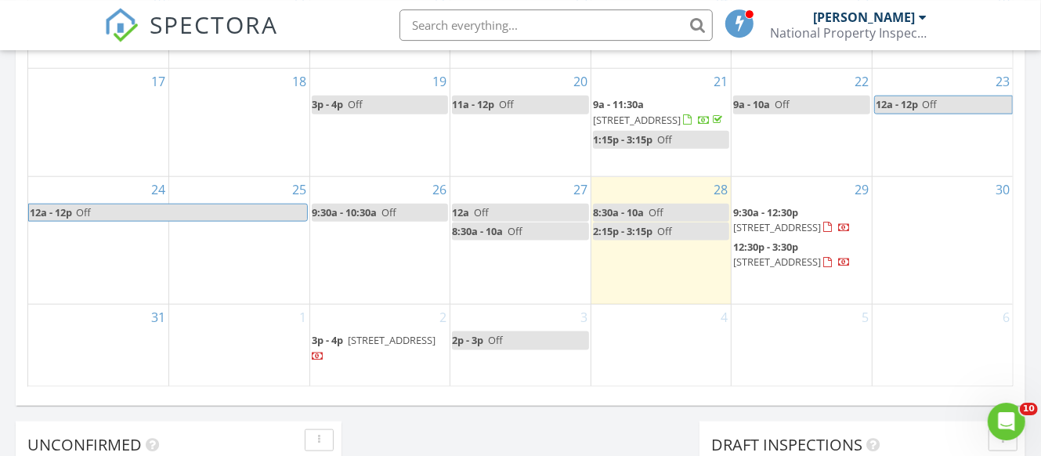
scroll to position [1069, 0]
